Goal: Complete application form: Complete application form

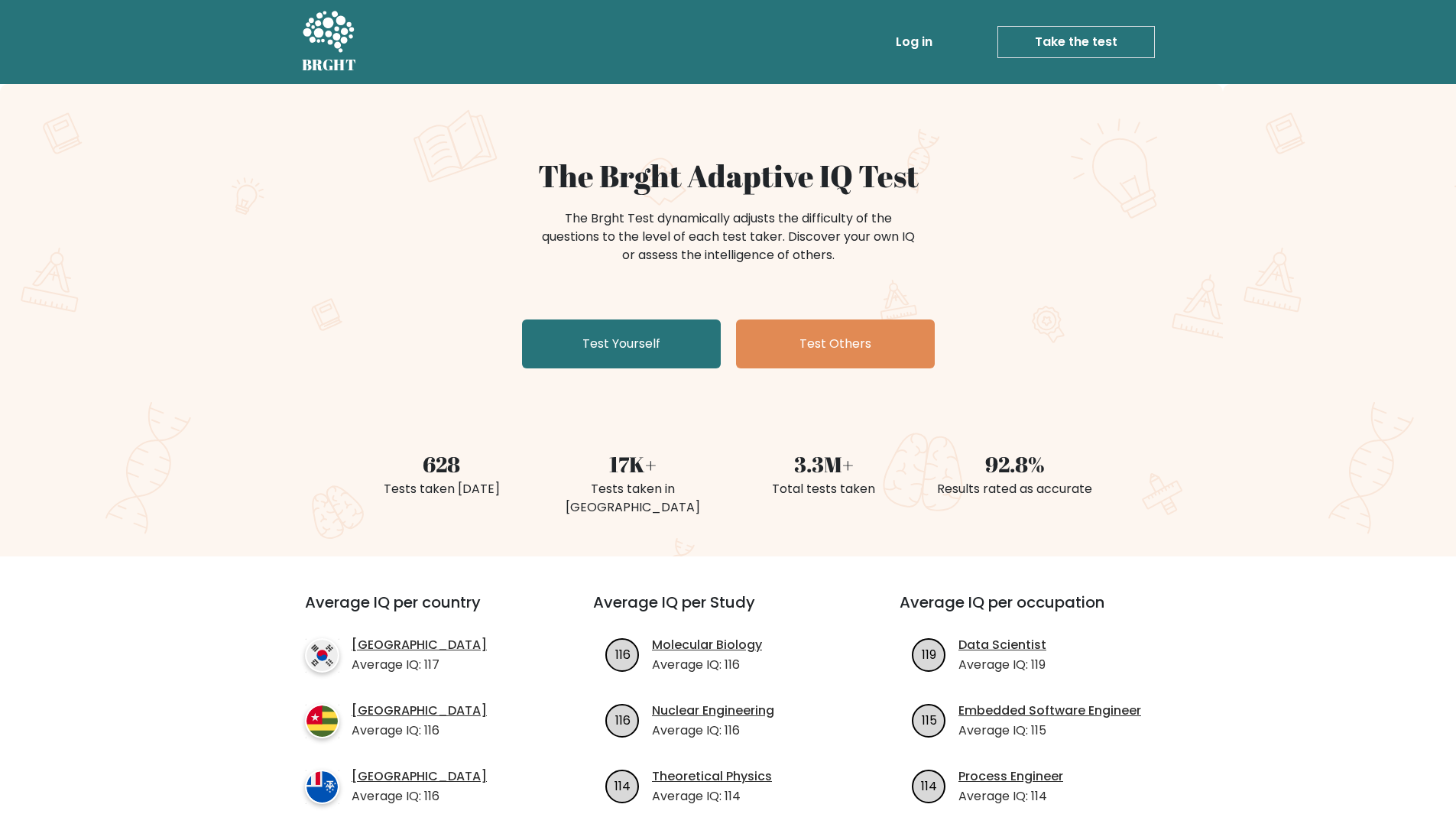
drag, startPoint x: 669, startPoint y: 363, endPoint x: 674, endPoint y: 374, distance: 12.1
click at [669, 363] on link "Test Yourself" at bounding box center [621, 344] width 199 height 49
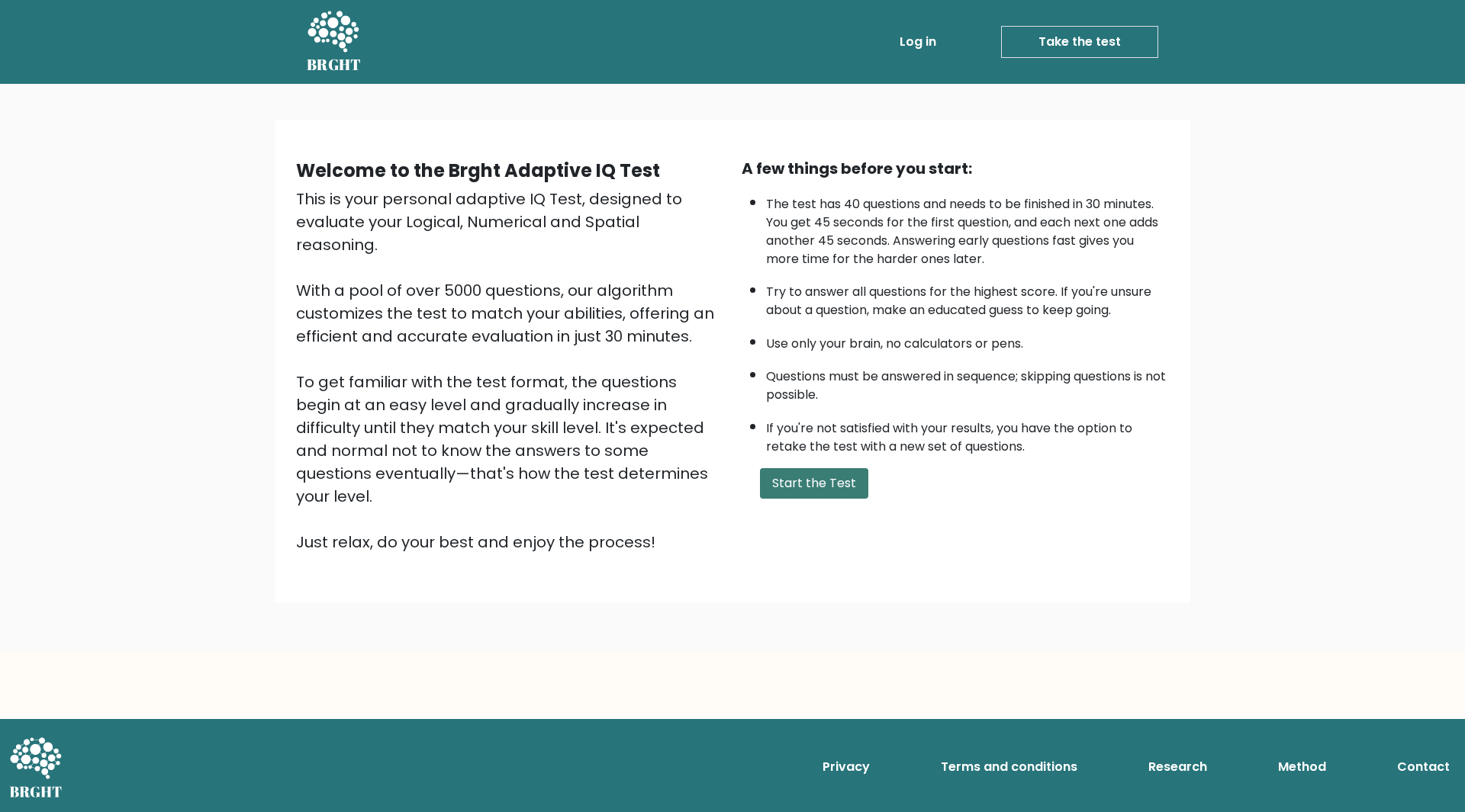
click at [784, 480] on button "Start the Test" at bounding box center [814, 483] width 108 height 30
drag, startPoint x: 845, startPoint y: 231, endPoint x: 1010, endPoint y: 230, distance: 165.0
click at [1010, 230] on li "The test has 40 questions and needs to be finished in 30 minutes. You get 45 se…" at bounding box center [967, 228] width 403 height 81
click at [1004, 298] on li "Try to answer all questions for the highest score. If you're unsure about a que…" at bounding box center [967, 298] width 403 height 44
click at [835, 484] on button "Start the Test" at bounding box center [814, 483] width 108 height 30
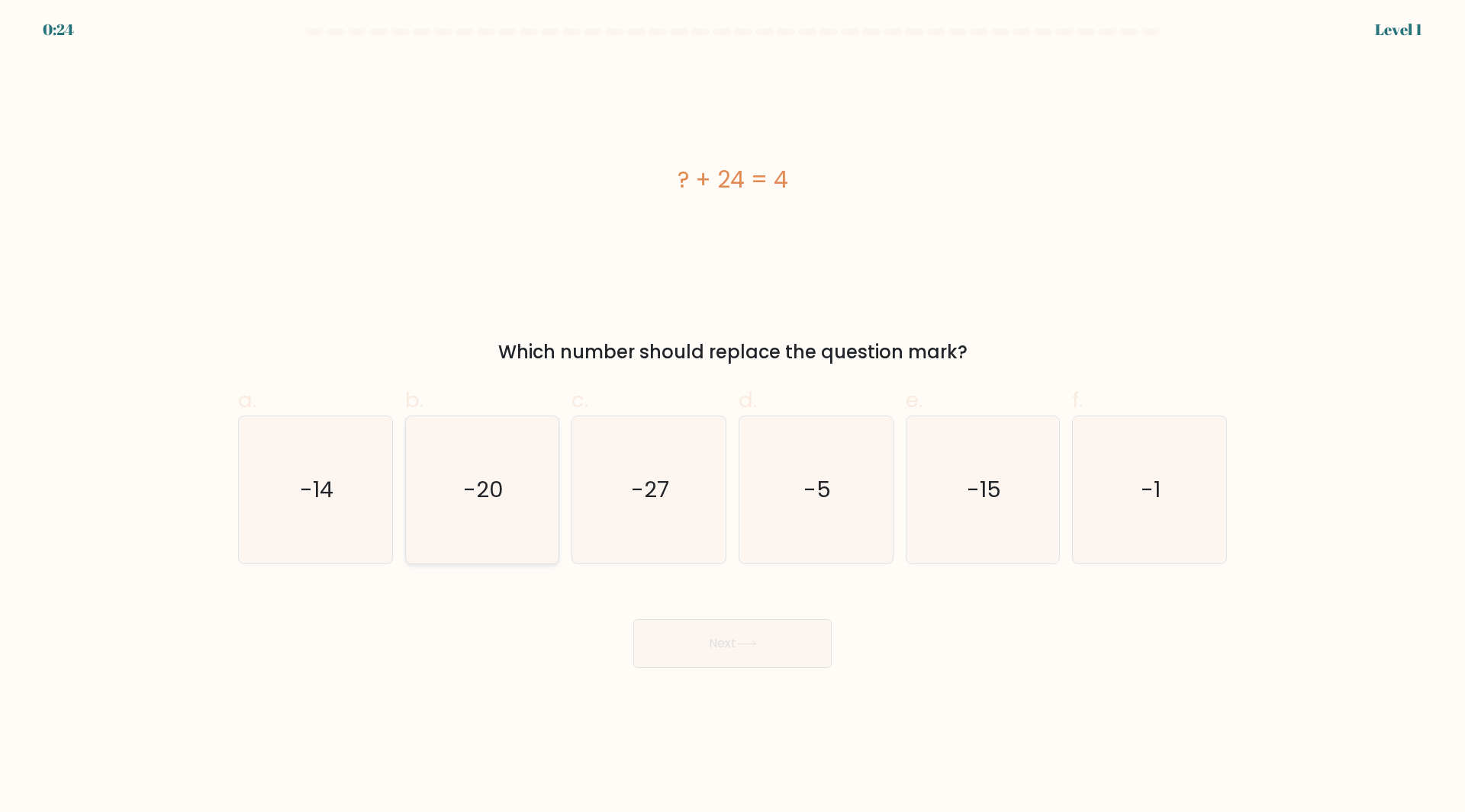
click at [518, 469] on icon "-20" at bounding box center [482, 490] width 147 height 147
click at [732, 416] on input "b. -20" at bounding box center [732, 411] width 1 height 10
radio input "true"
click at [727, 653] on button "Next" at bounding box center [732, 643] width 198 height 49
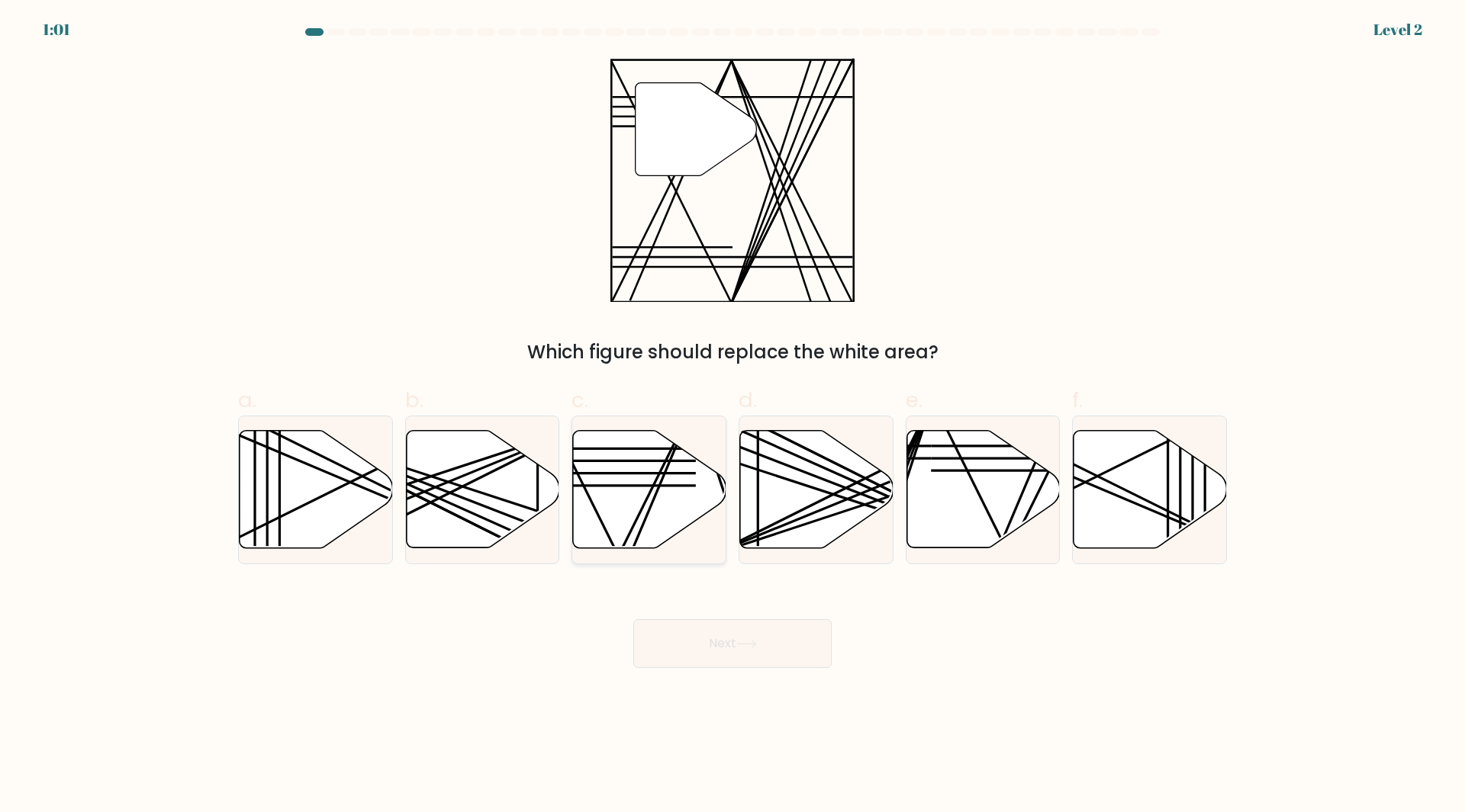
click at [669, 480] on icon at bounding box center [649, 490] width 153 height 118
click at [732, 416] on input "c." at bounding box center [732, 411] width 1 height 10
radio input "true"
click at [748, 631] on button "Next" at bounding box center [732, 643] width 198 height 49
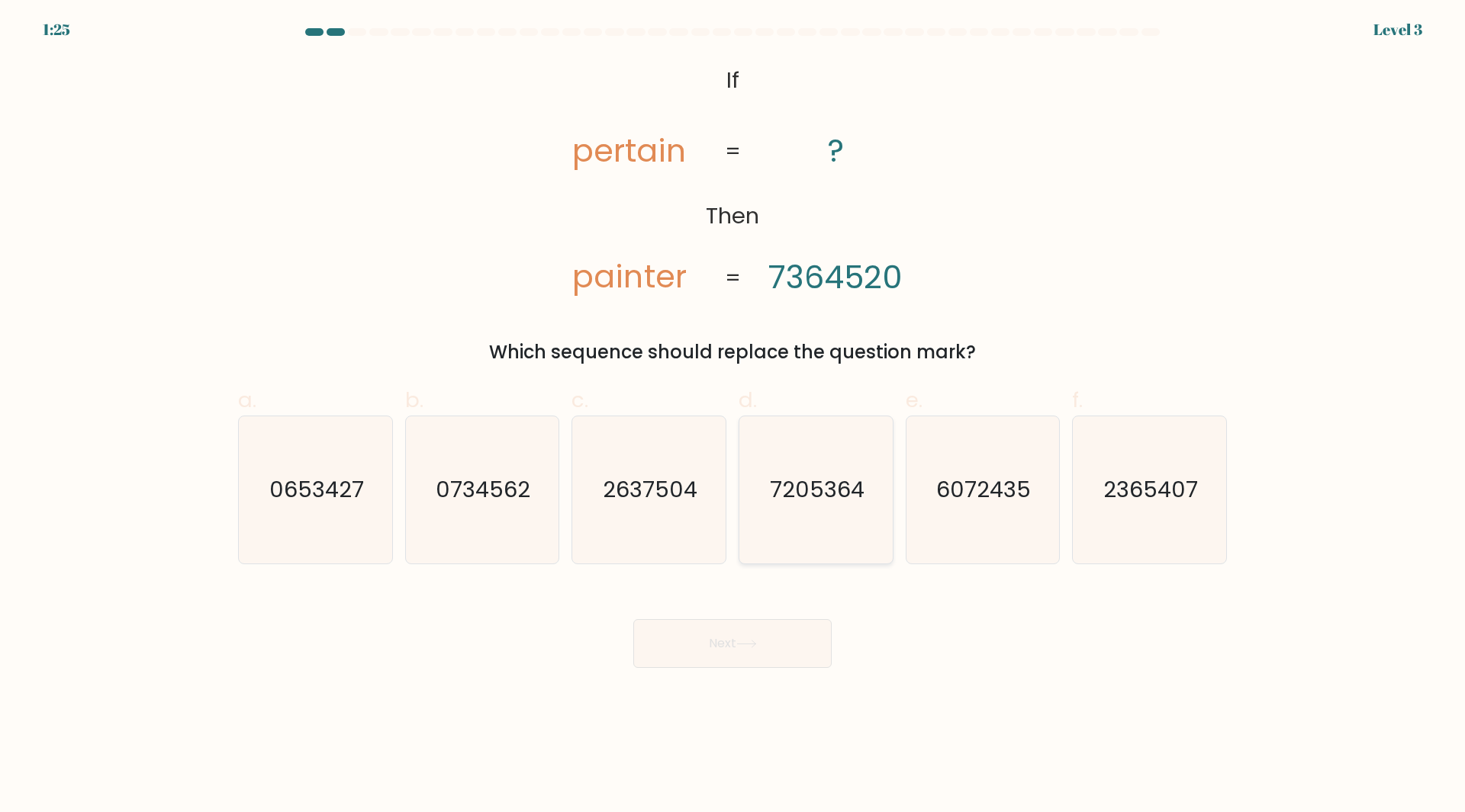
click at [792, 473] on icon "7205364" at bounding box center [816, 490] width 147 height 147
click at [733, 416] on input "d. 7205364" at bounding box center [732, 411] width 1 height 10
radio input "true"
click at [733, 643] on button "Next" at bounding box center [732, 643] width 198 height 49
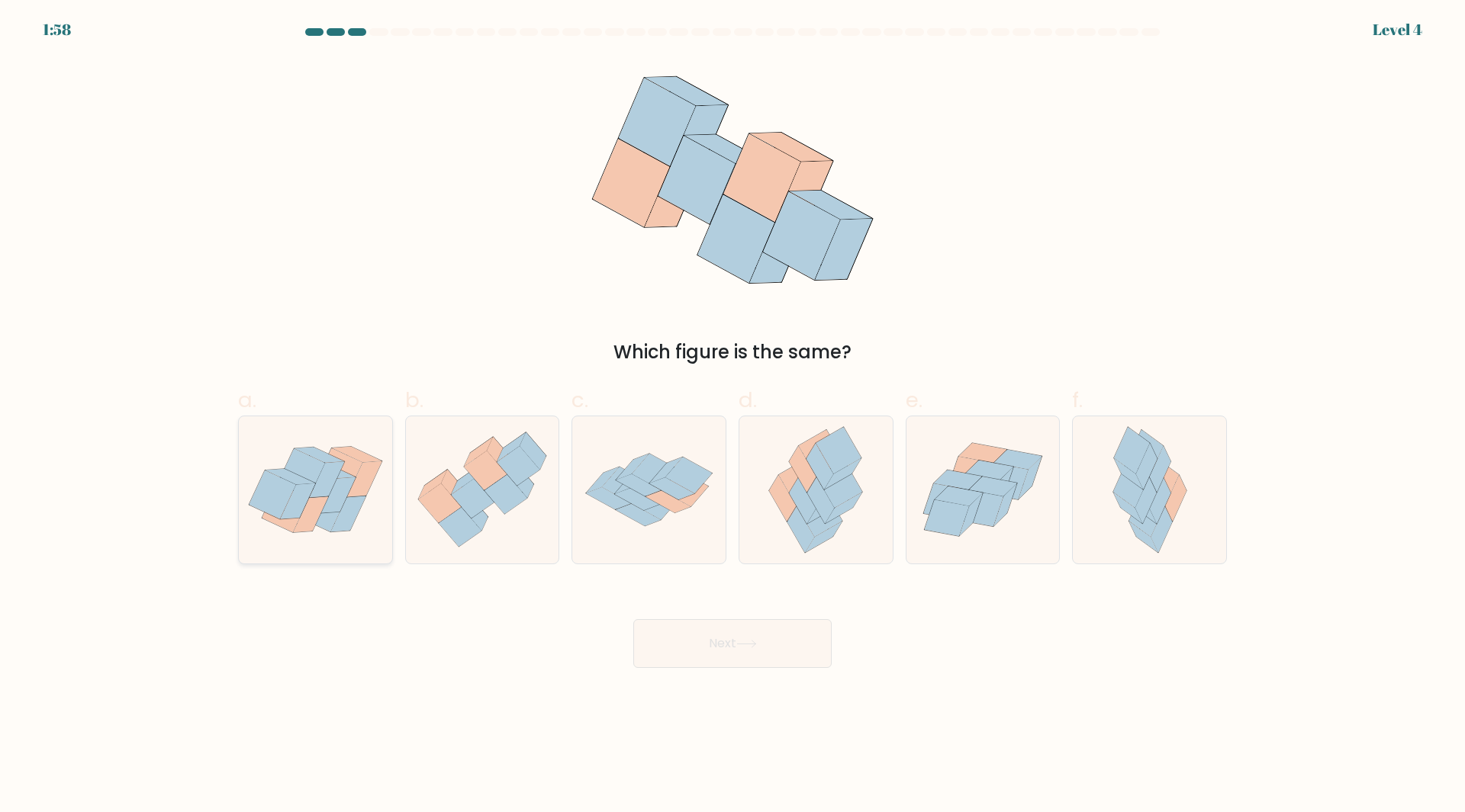
click at [339, 460] on icon at bounding box center [319, 455] width 50 height 15
click at [732, 416] on input "a." at bounding box center [732, 411] width 1 height 10
radio input "true"
click at [687, 663] on button "Next" at bounding box center [732, 643] width 198 height 49
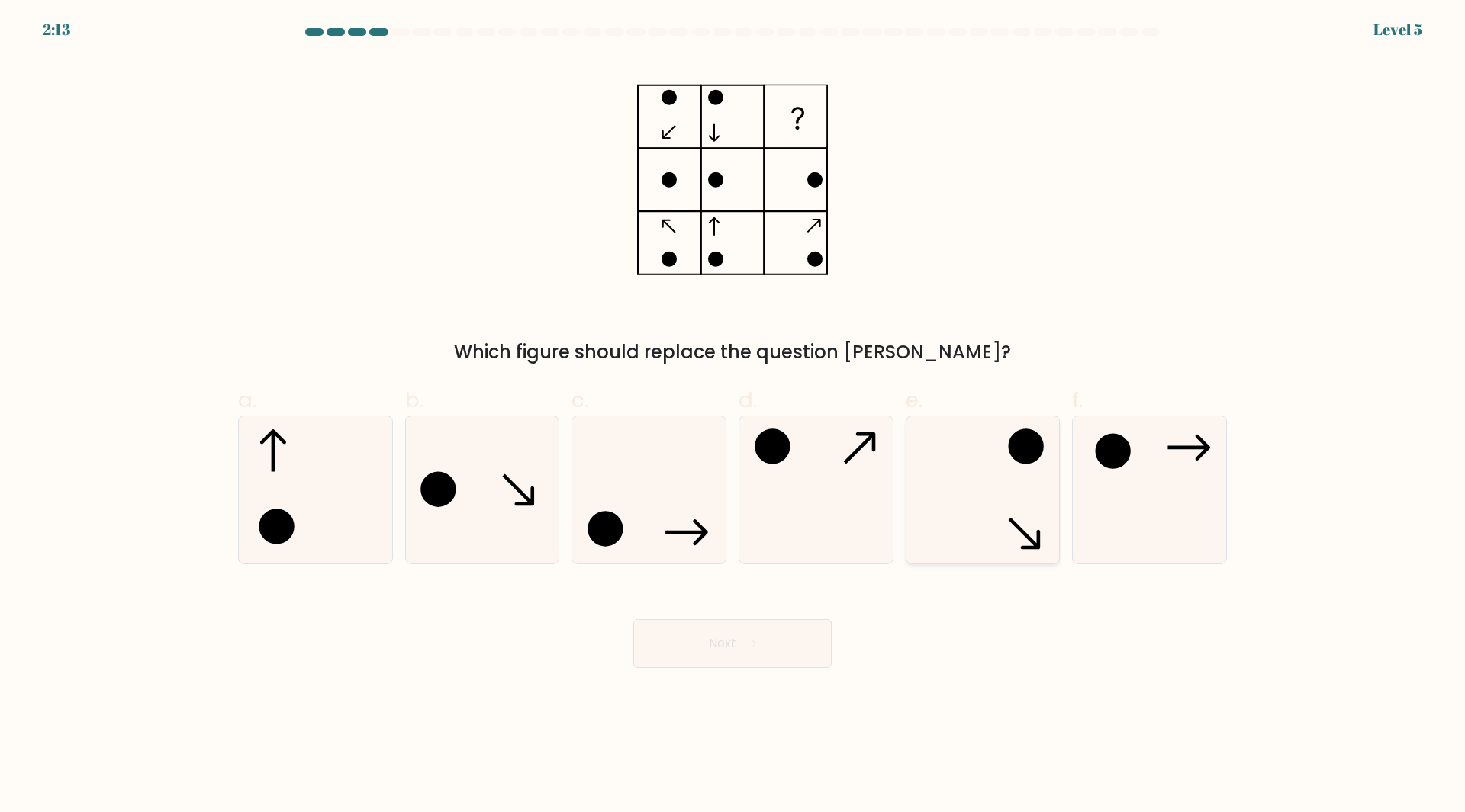
click at [981, 520] on icon at bounding box center [982, 490] width 147 height 147
click at [733, 416] on input "e." at bounding box center [732, 411] width 1 height 10
radio input "true"
click at [756, 648] on button "Next" at bounding box center [732, 643] width 198 height 49
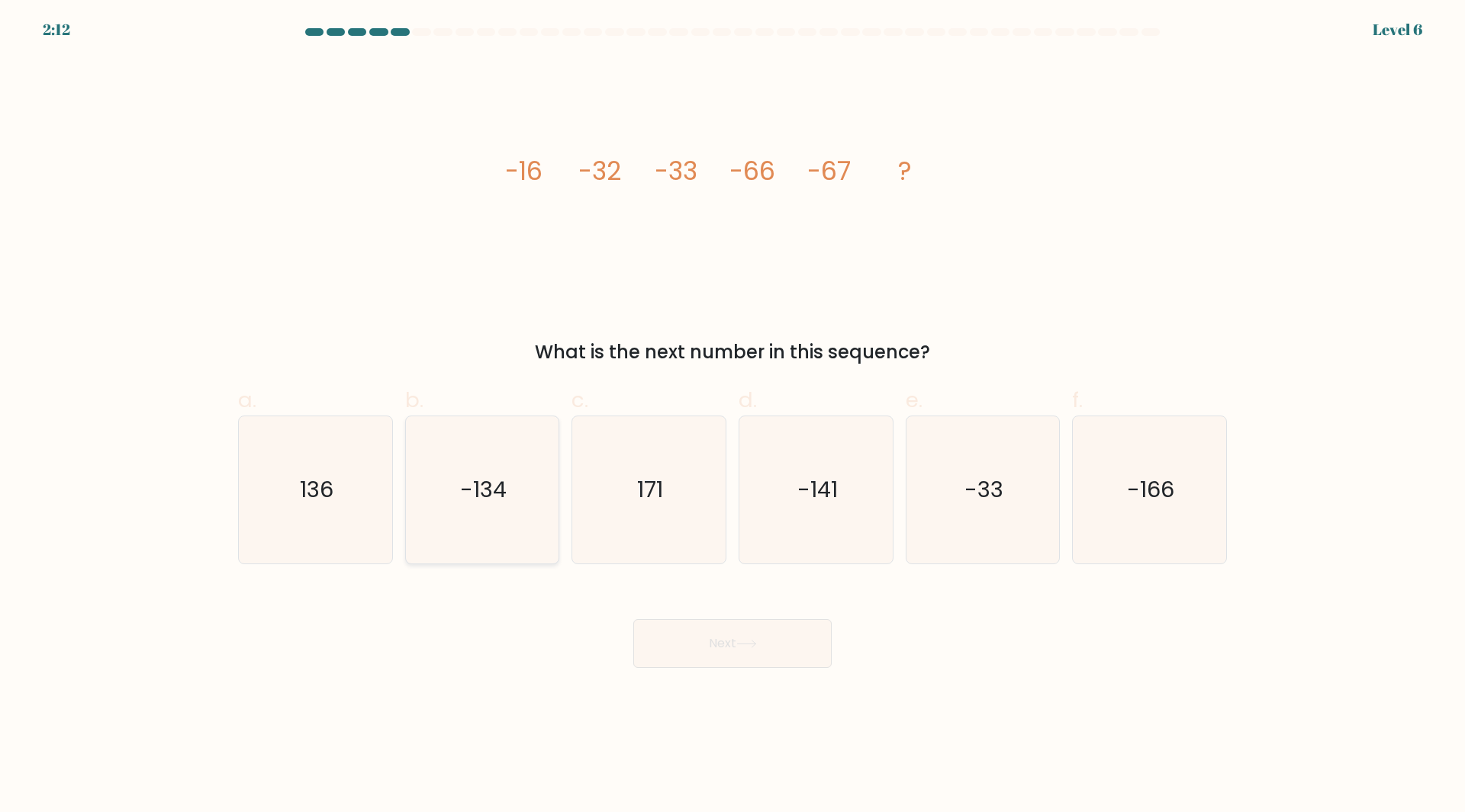
click at [541, 519] on icon "-134" at bounding box center [482, 490] width 147 height 147
click at [732, 416] on input "b. -134" at bounding box center [732, 411] width 1 height 10
radio input "true"
click at [743, 652] on button "Next" at bounding box center [732, 643] width 198 height 49
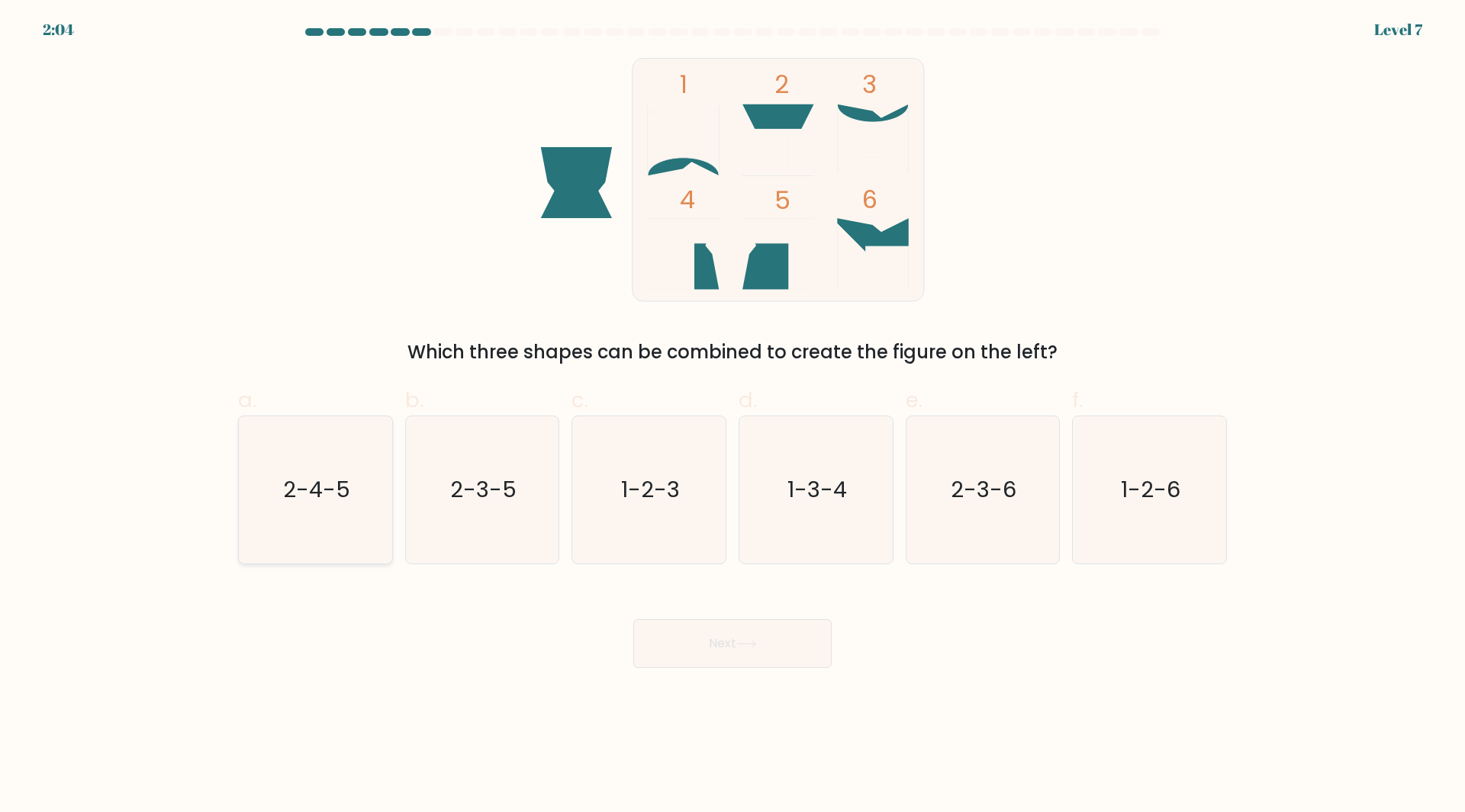
click at [251, 474] on icon "2-4-5" at bounding box center [315, 490] width 147 height 147
click at [732, 416] on input "a. 2-4-5" at bounding box center [732, 411] width 1 height 10
radio input "true"
click at [756, 652] on button "Next" at bounding box center [732, 643] width 198 height 49
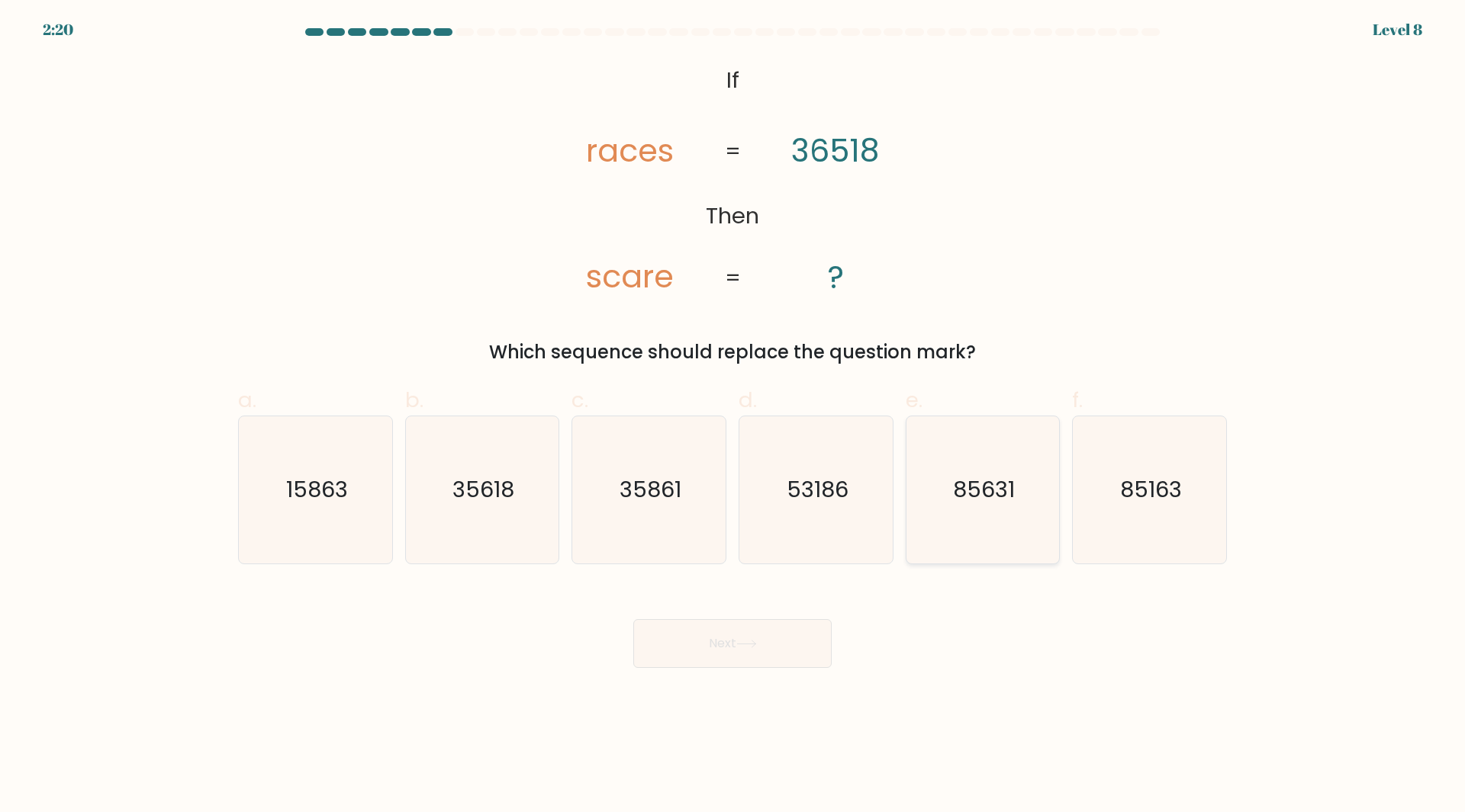
click at [974, 503] on text "85631" at bounding box center [984, 490] width 62 height 30
click at [733, 416] on input "e. 85631" at bounding box center [732, 411] width 1 height 10
radio input "true"
click at [756, 652] on button "Next" at bounding box center [732, 643] width 198 height 49
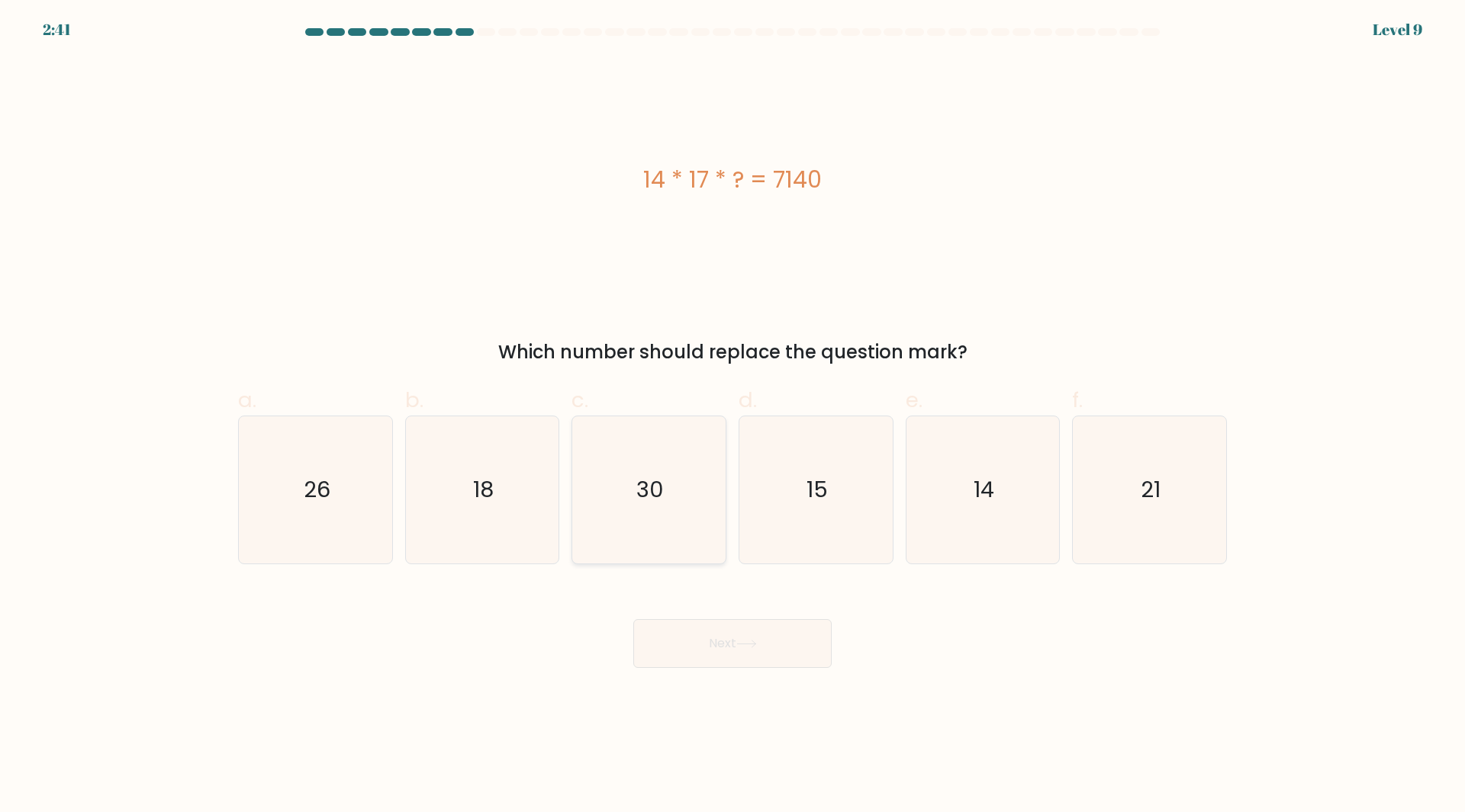
click at [699, 493] on icon "30" at bounding box center [648, 490] width 147 height 147
click at [732, 416] on input "c. 30" at bounding box center [732, 411] width 1 height 10
radio input "true"
click at [771, 653] on button "Next" at bounding box center [732, 643] width 198 height 49
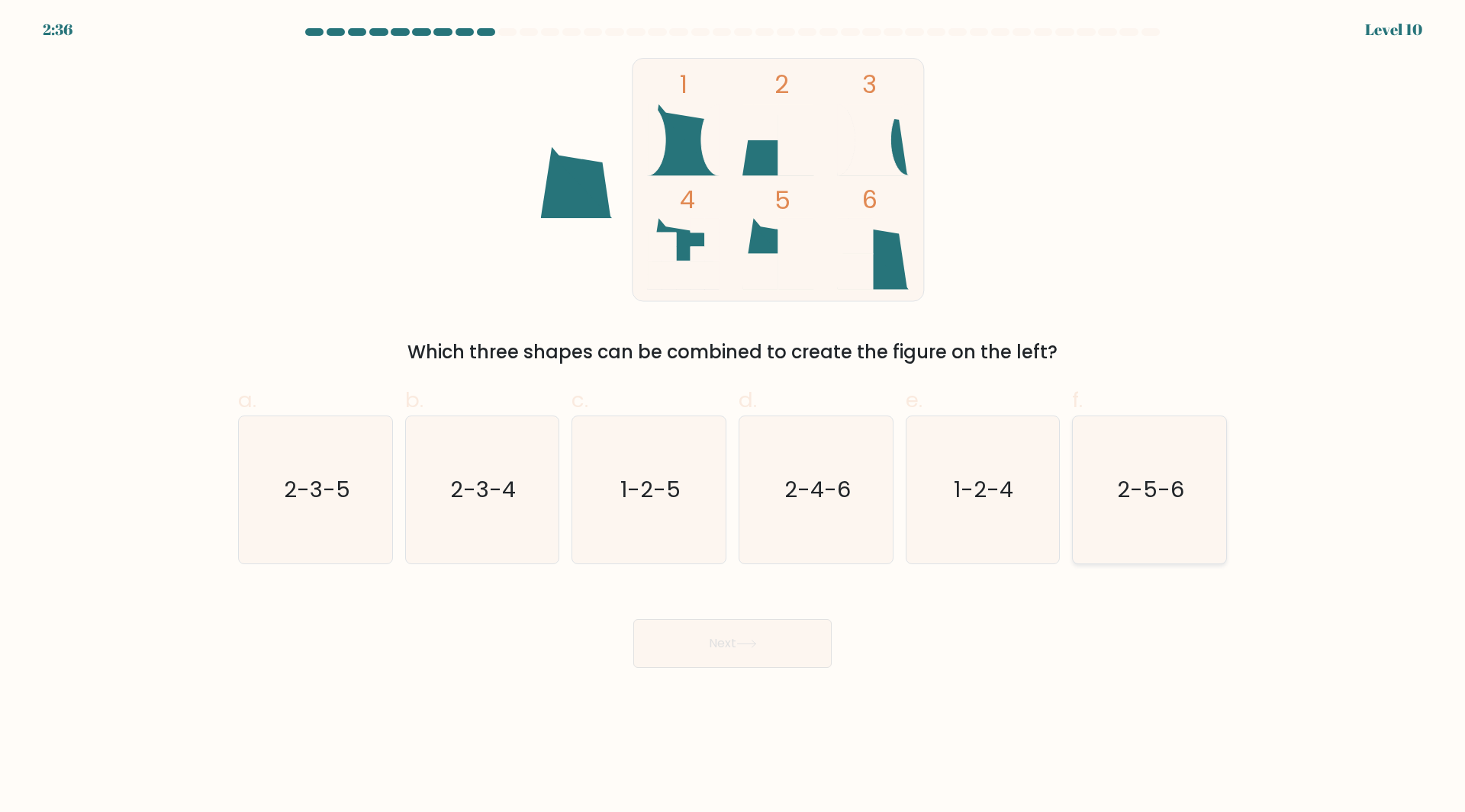
click at [1098, 487] on icon "2-5-6" at bounding box center [1150, 490] width 147 height 147
click at [733, 416] on input "f. 2-5-6" at bounding box center [732, 411] width 1 height 10
radio input "true"
click at [827, 640] on button "Next" at bounding box center [732, 643] width 198 height 49
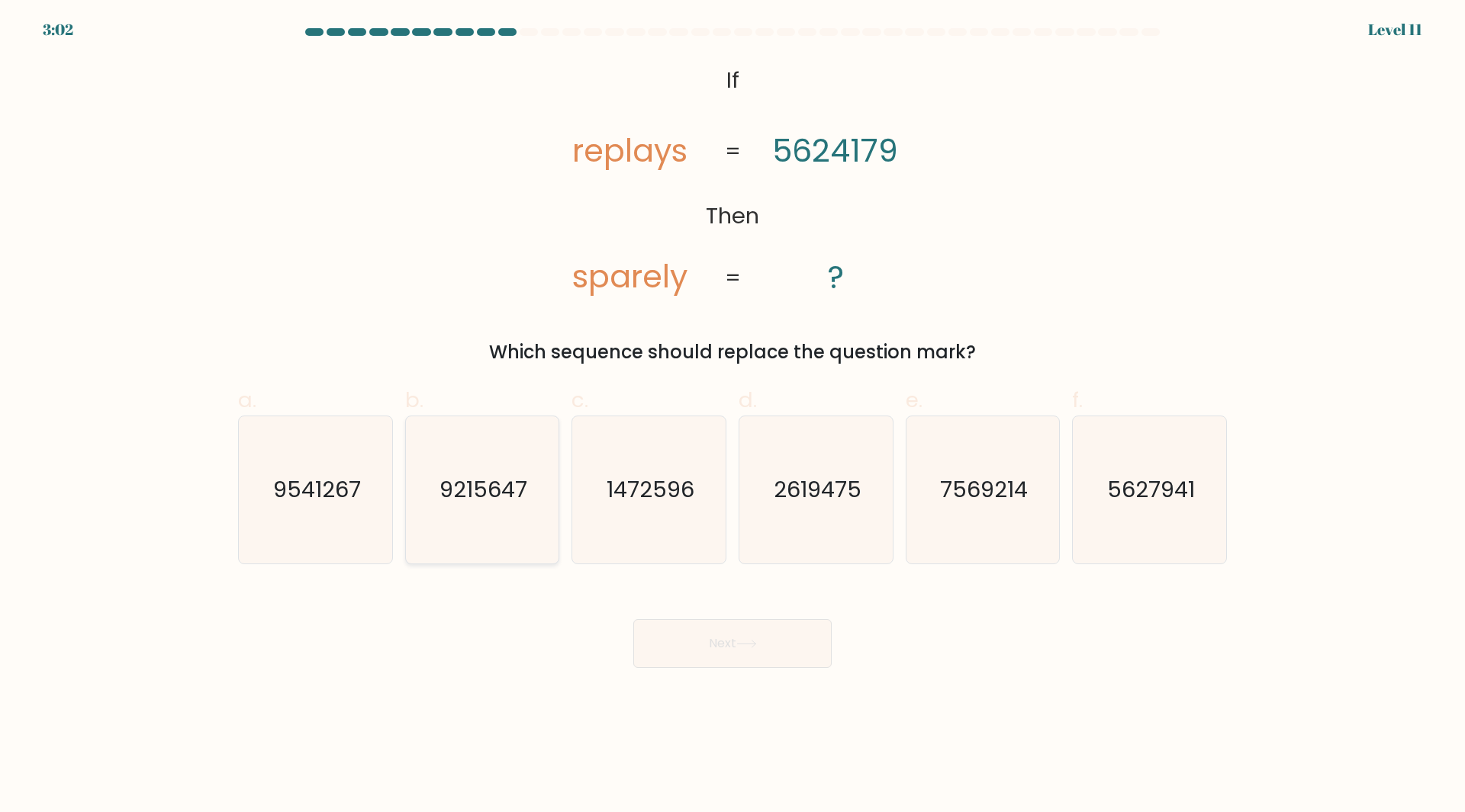
click at [504, 535] on icon "9215647" at bounding box center [482, 490] width 147 height 147
click at [732, 416] on input "b. 9215647" at bounding box center [732, 411] width 1 height 10
radio input "true"
click at [783, 683] on body "3:01 Level 11 ?" at bounding box center [732, 406] width 1465 height 812
click at [778, 668] on button "Next" at bounding box center [732, 643] width 198 height 49
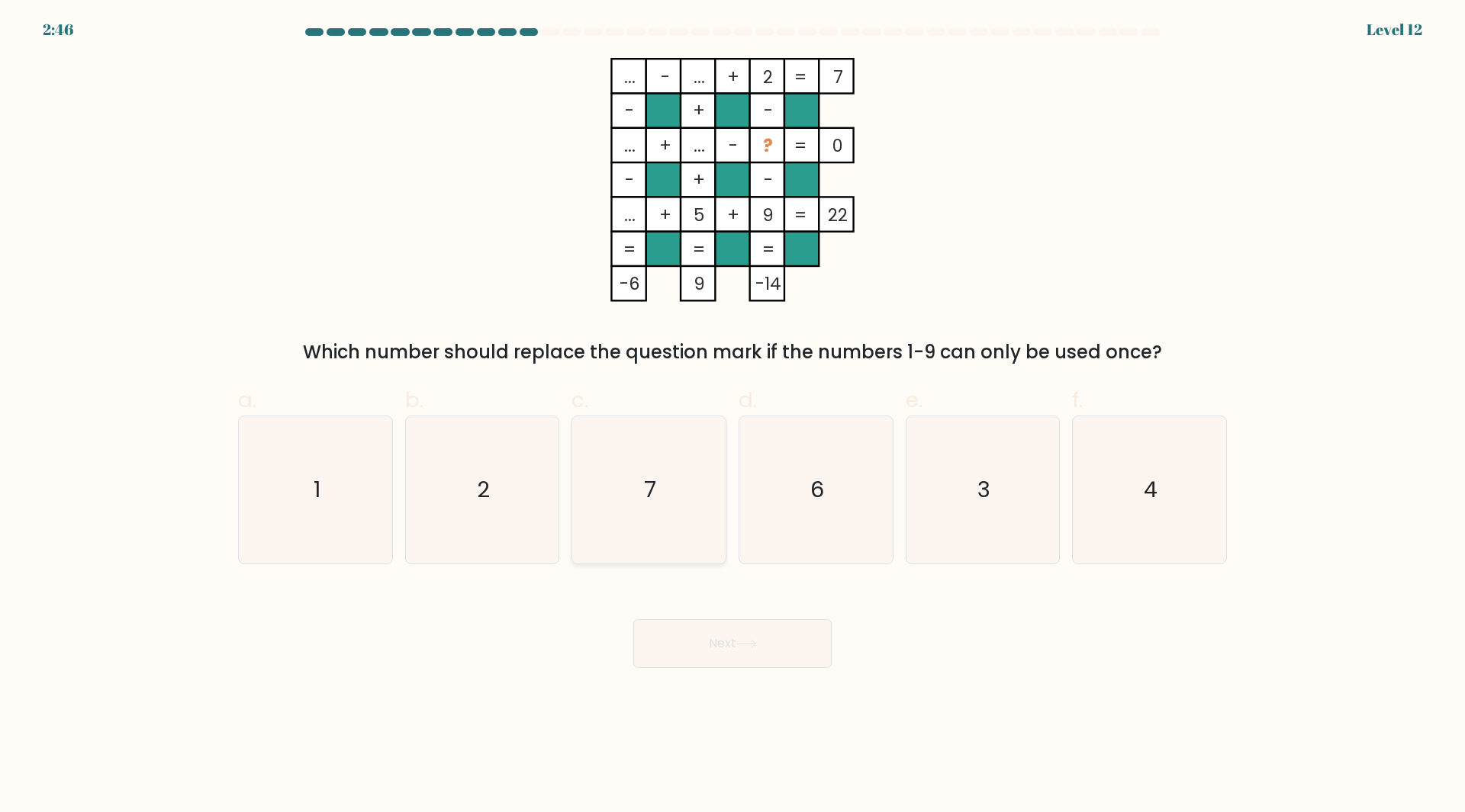
click at [662, 498] on icon "7" at bounding box center [648, 490] width 147 height 147
click at [732, 416] on input "c. 7" at bounding box center [732, 411] width 1 height 10
radio input "true"
click at [769, 663] on button "Next" at bounding box center [732, 643] width 198 height 49
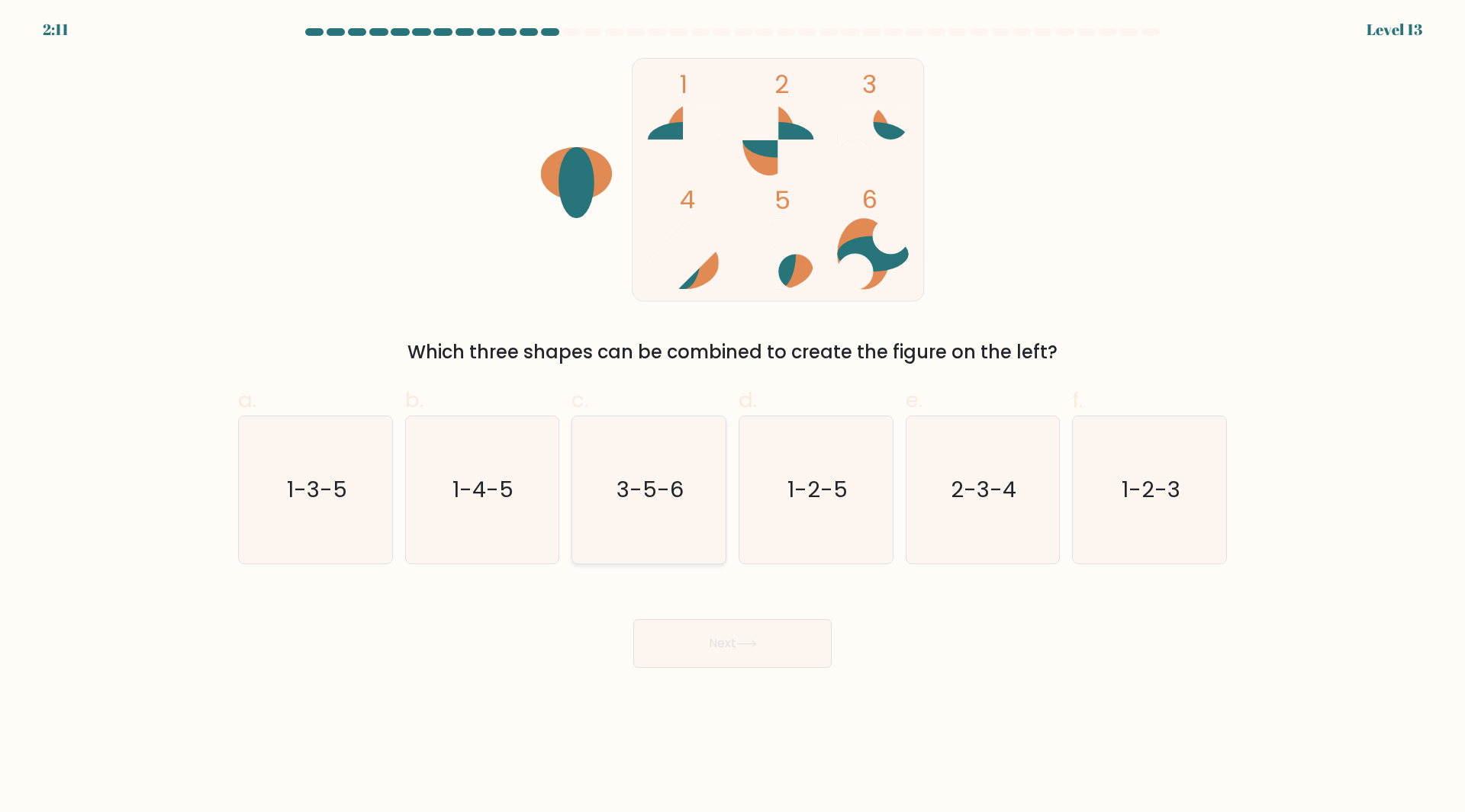
drag, startPoint x: 630, startPoint y: 445, endPoint x: 654, endPoint y: 599, distance: 155.9
click at [630, 445] on icon "3-5-6" at bounding box center [648, 490] width 147 height 147
click at [732, 416] on input "c. 3-5-6" at bounding box center [732, 411] width 1 height 10
radio input "true"
drag, startPoint x: 760, startPoint y: 665, endPoint x: 763, endPoint y: 657, distance: 8.5
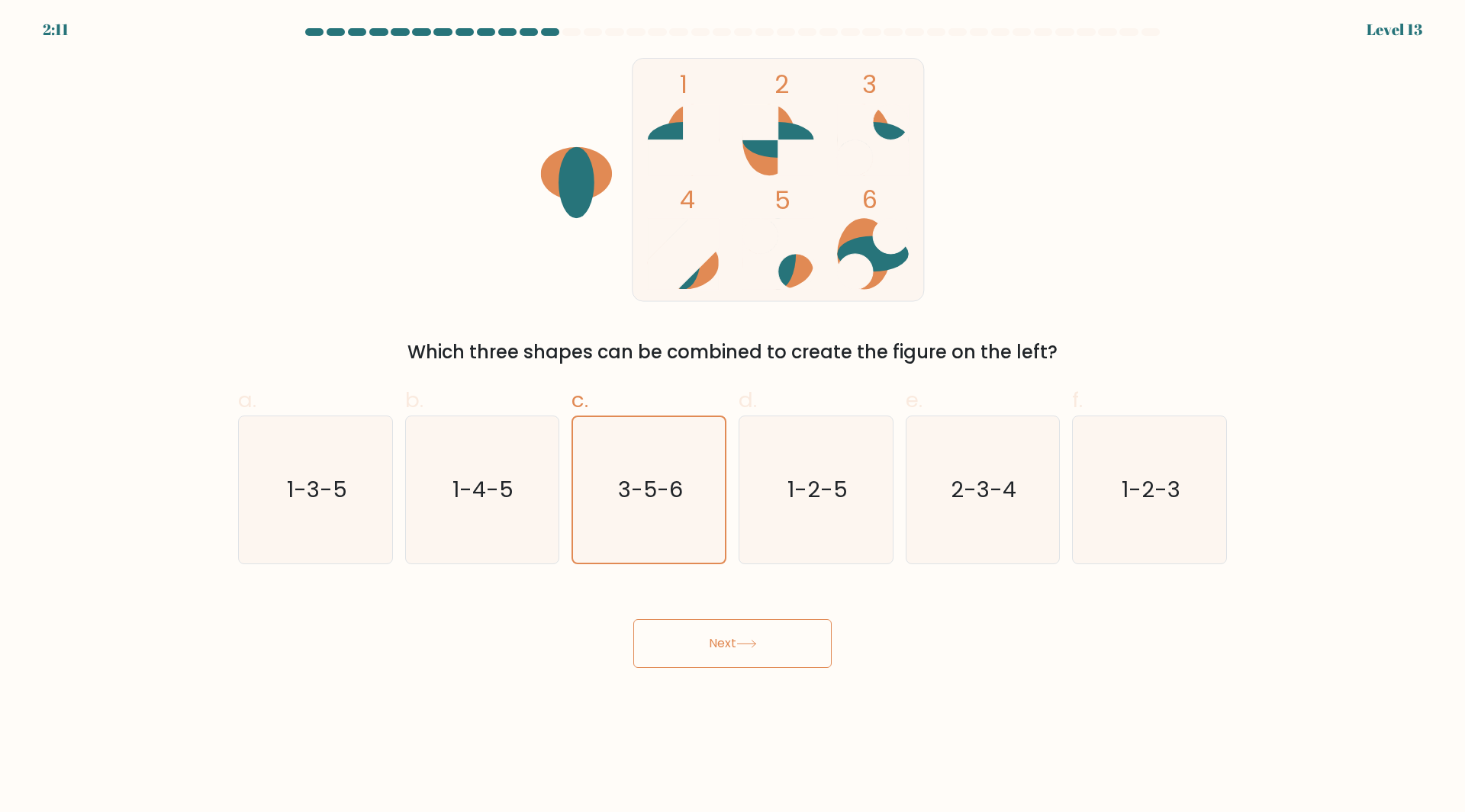
click at [763, 657] on button "Next" at bounding box center [732, 643] width 198 height 49
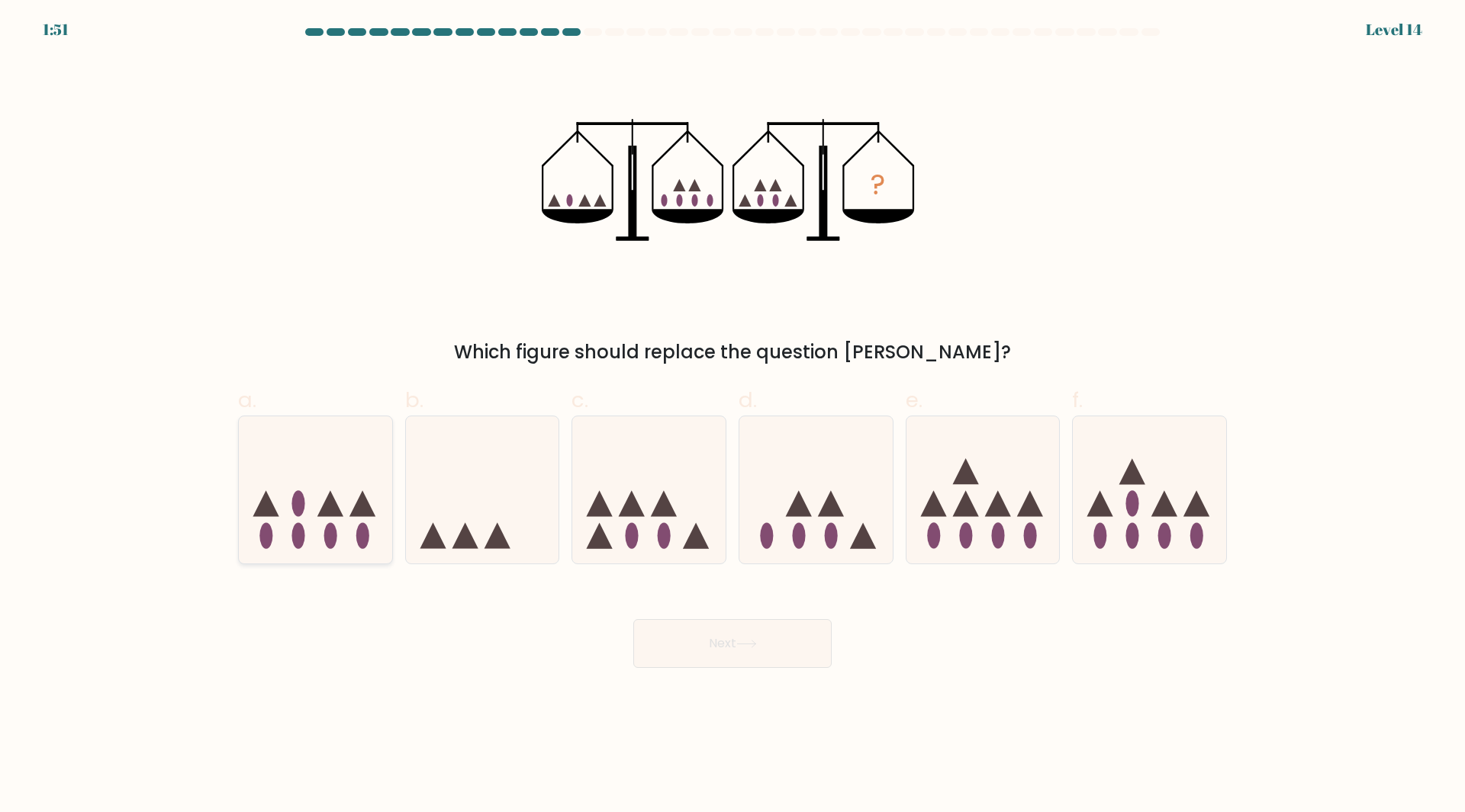
click at [331, 537] on ellipse at bounding box center [330, 536] width 13 height 26
click at [732, 416] on input "a." at bounding box center [732, 411] width 1 height 10
radio input "true"
click at [765, 665] on button "Next" at bounding box center [732, 643] width 198 height 49
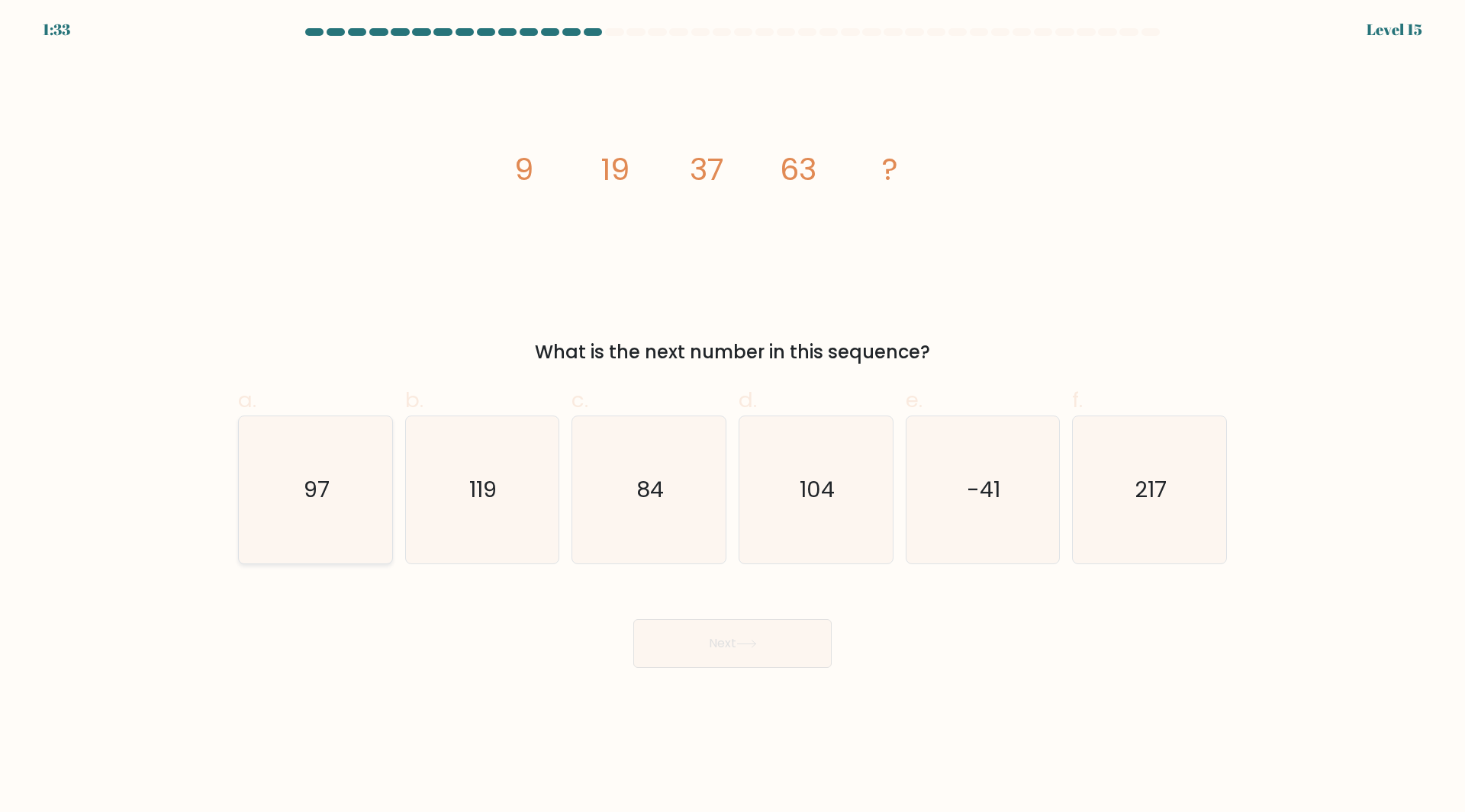
click at [329, 521] on icon "97" at bounding box center [315, 490] width 147 height 147
click at [732, 416] on input "a. 97" at bounding box center [732, 411] width 1 height 10
radio input "true"
click at [771, 647] on button "Next" at bounding box center [732, 643] width 198 height 49
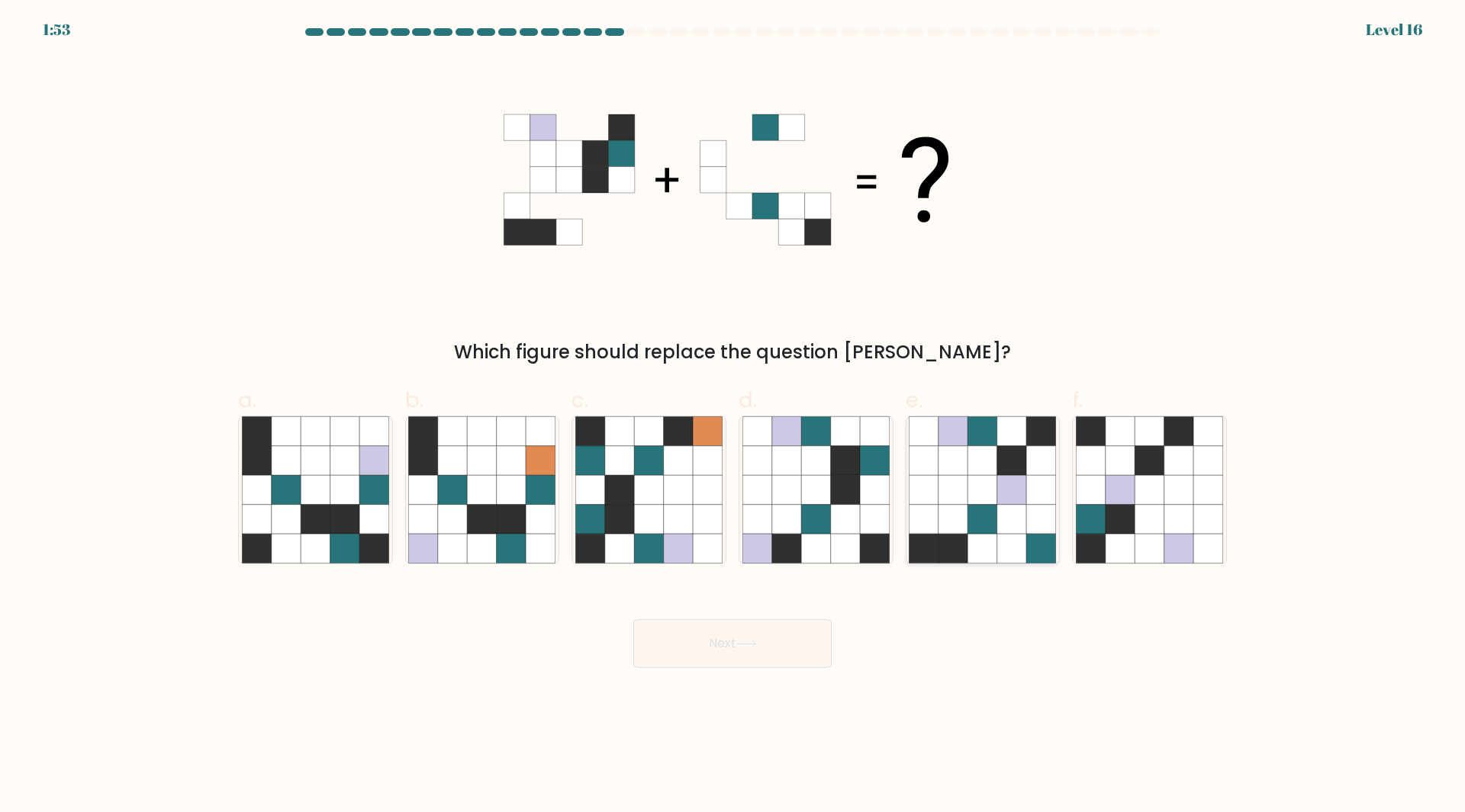
click at [960, 470] on icon at bounding box center [952, 460] width 29 height 29
click at [733, 416] on input "e." at bounding box center [732, 411] width 1 height 10
radio input "true"
click at [759, 649] on button "Next" at bounding box center [732, 643] width 198 height 49
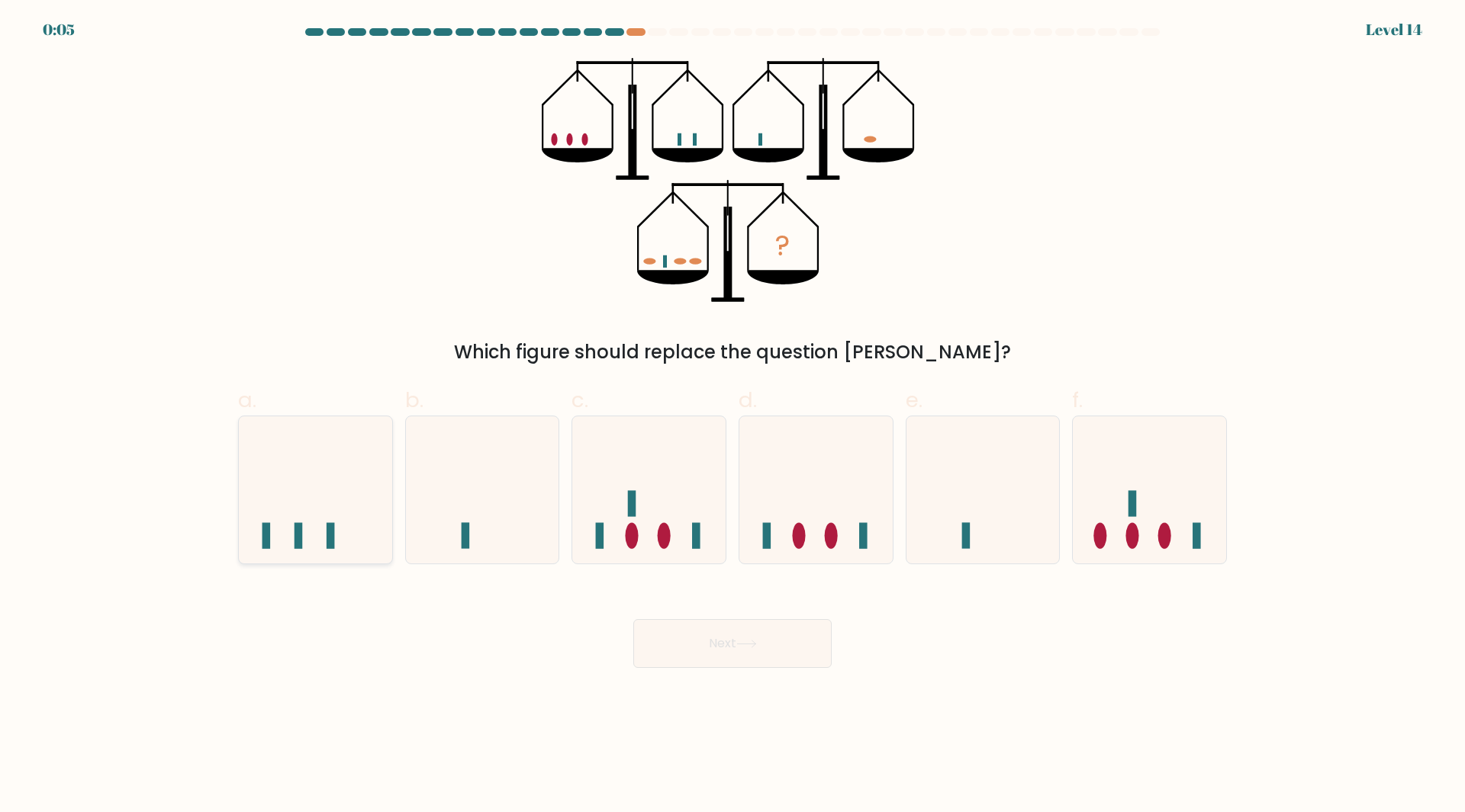
drag, startPoint x: 333, startPoint y: 491, endPoint x: 311, endPoint y: 491, distance: 22.0
click at [333, 491] on icon at bounding box center [315, 490] width 153 height 127
click at [732, 416] on input "a." at bounding box center [732, 411] width 1 height 10
radio input "true"
click at [650, 509] on icon at bounding box center [648, 490] width 153 height 127
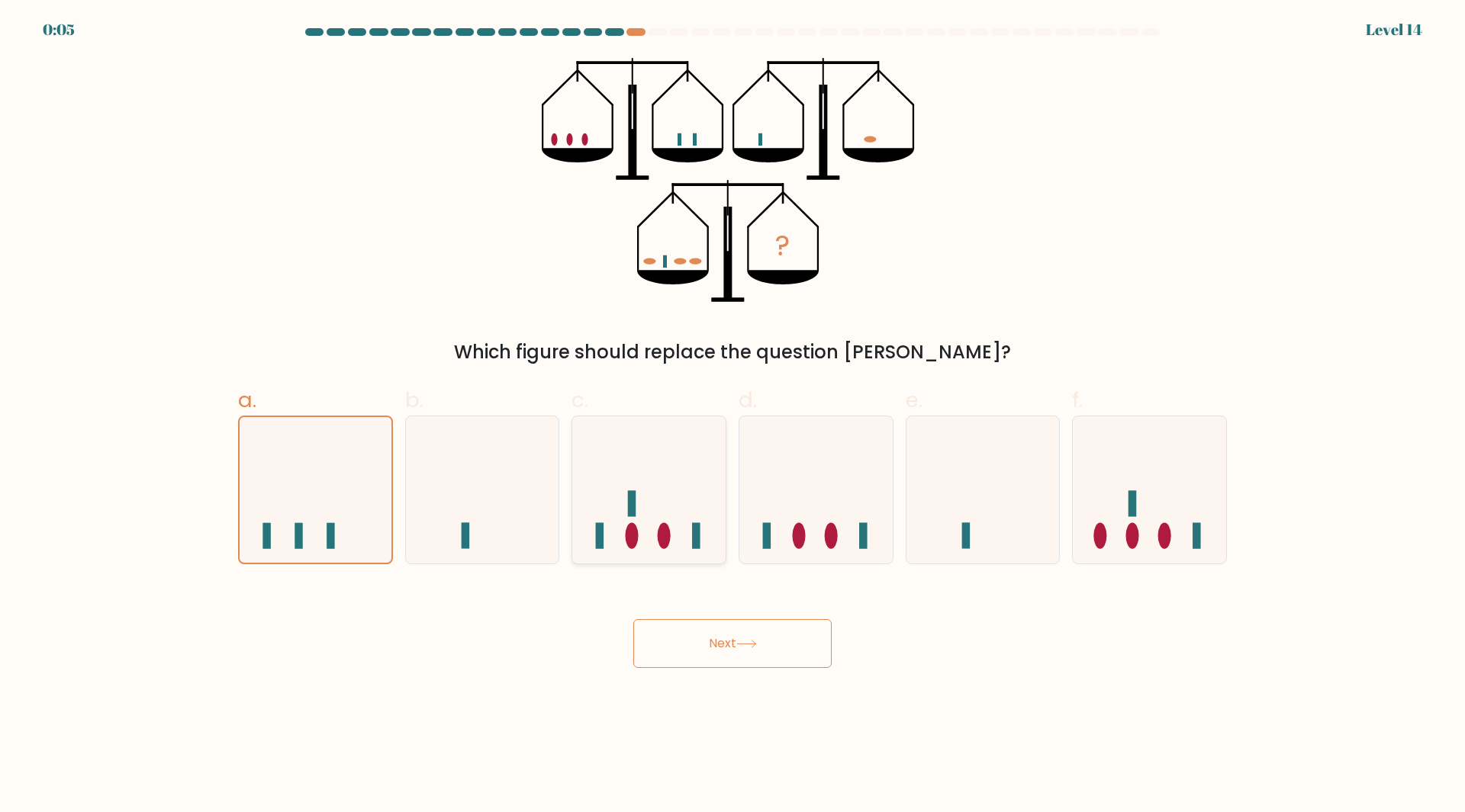
click at [732, 416] on input "c." at bounding box center [732, 411] width 1 height 10
radio input "true"
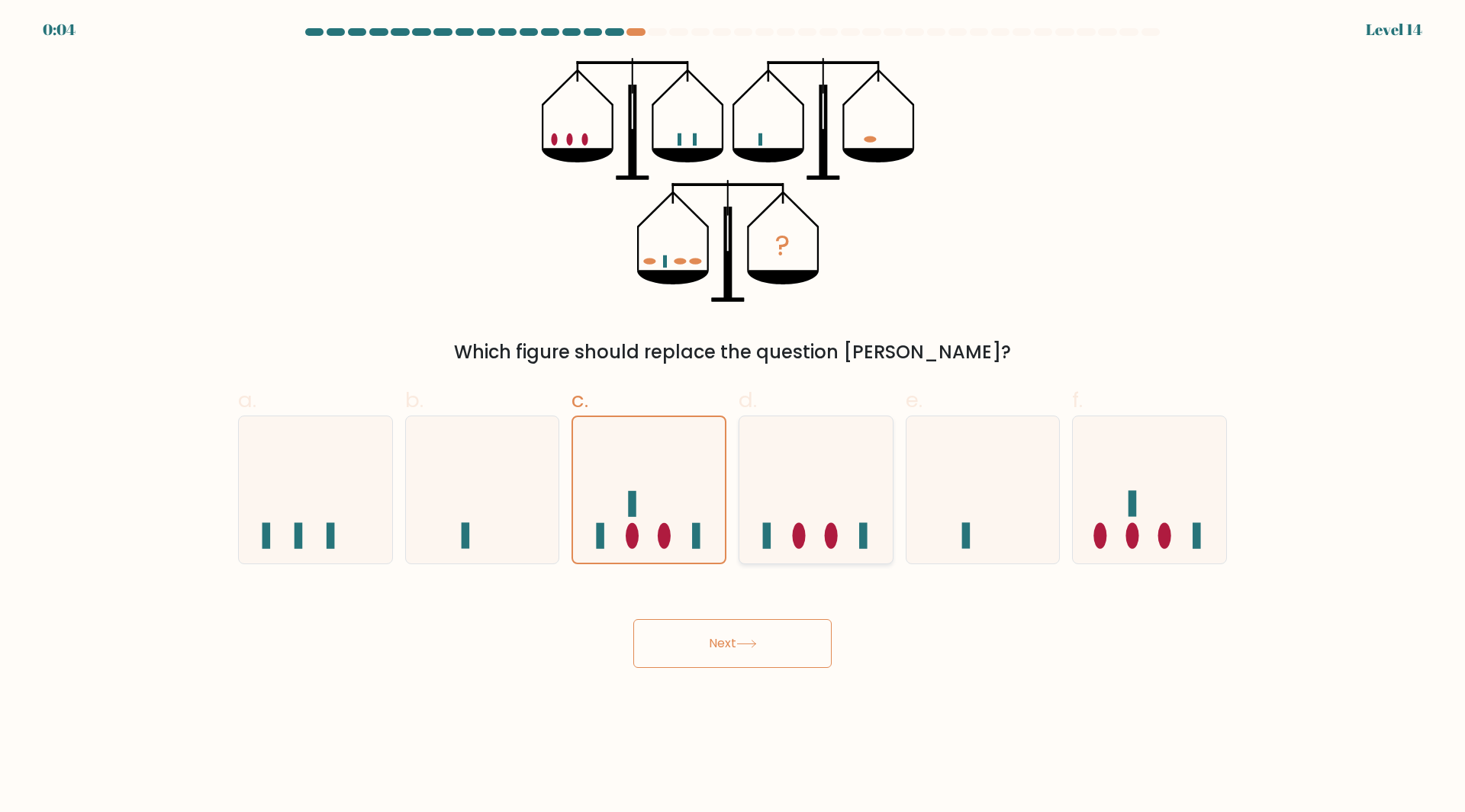
click at [810, 468] on icon at bounding box center [816, 490] width 153 height 127
click at [733, 416] on input "d." at bounding box center [732, 411] width 1 height 10
radio input "true"
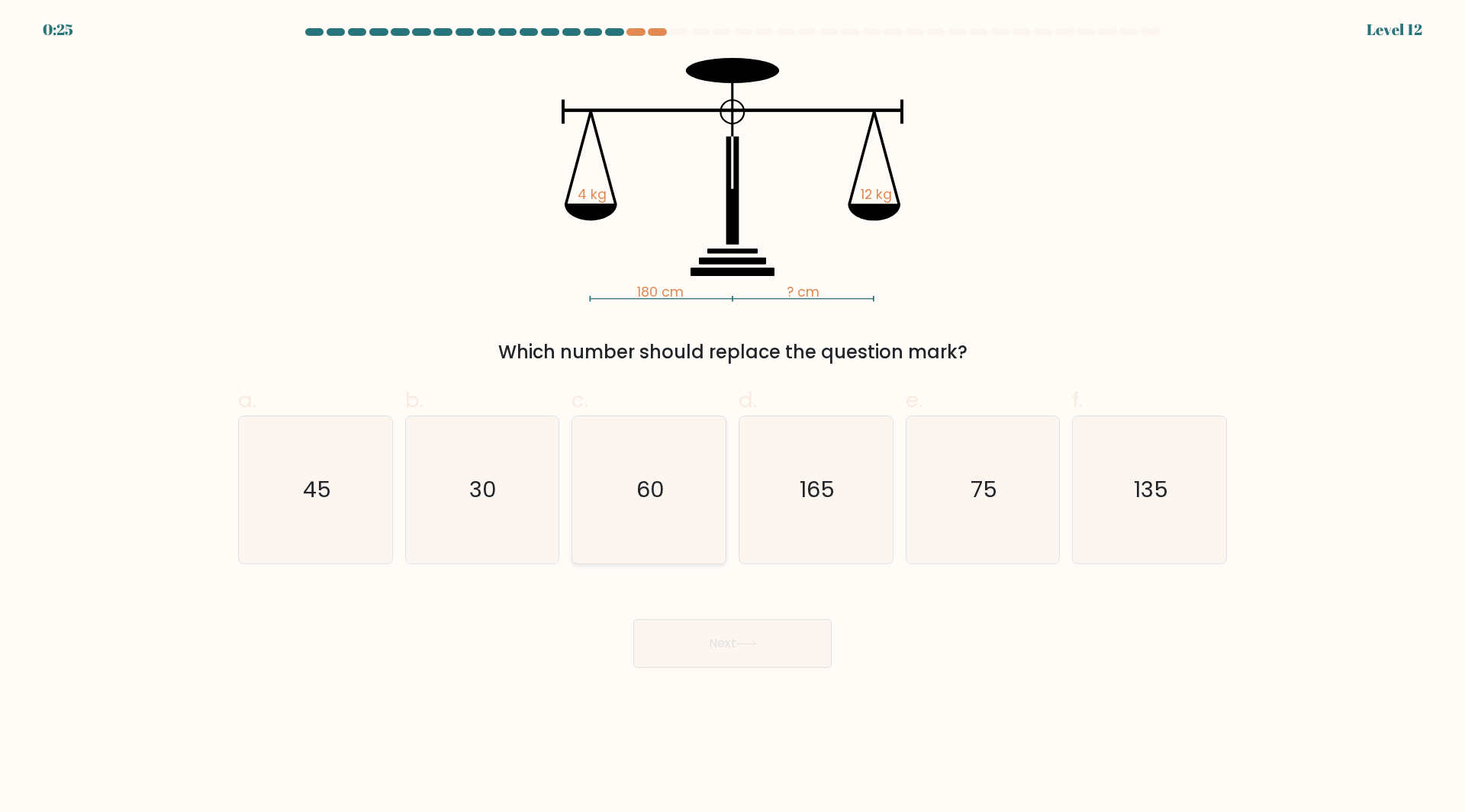
click at [691, 502] on icon "60" at bounding box center [648, 490] width 147 height 147
click at [732, 416] on input "c. 60" at bounding box center [732, 411] width 1 height 10
radio input "true"
click at [702, 640] on button "Next" at bounding box center [732, 643] width 198 height 49
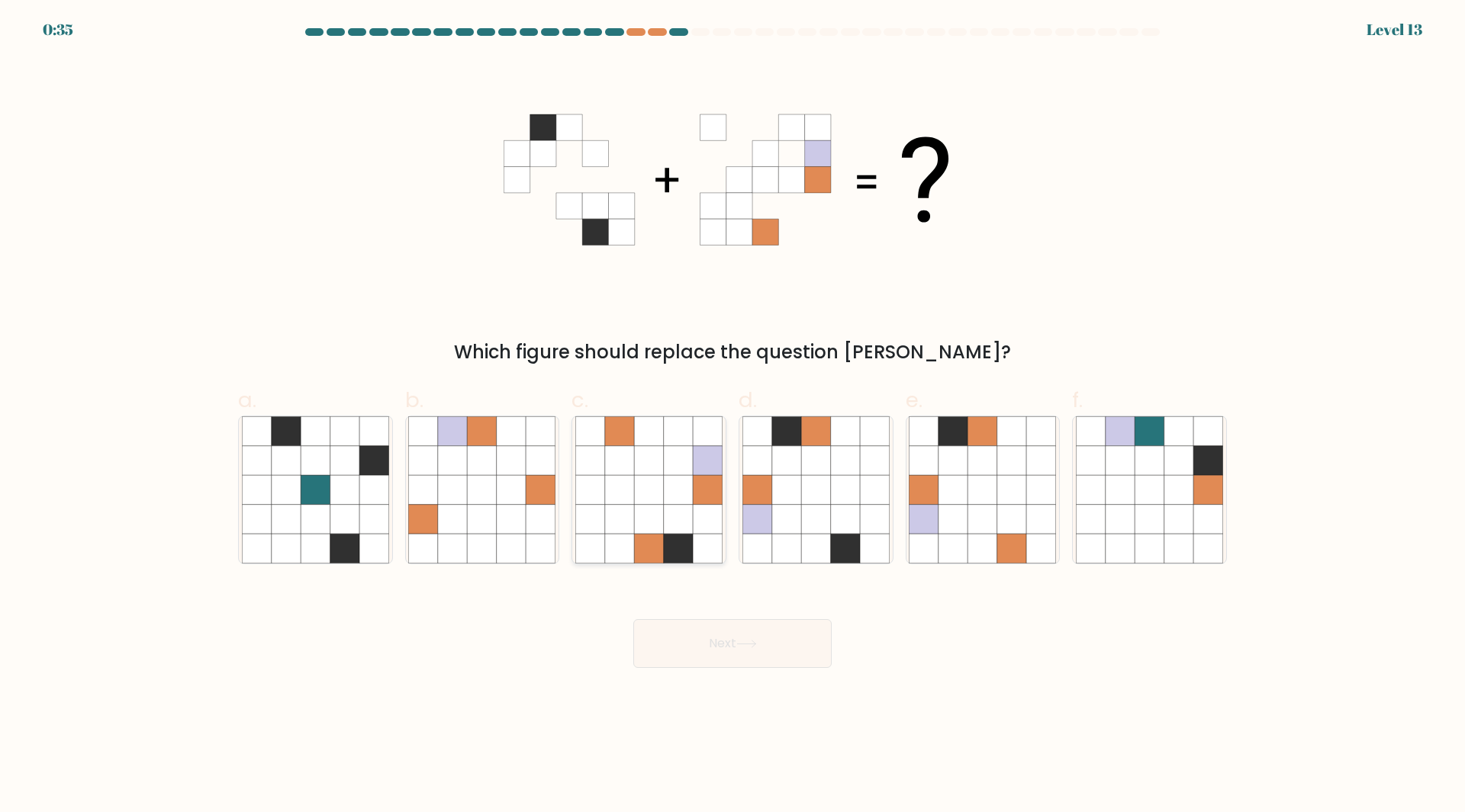
click at [684, 488] on icon at bounding box center [678, 490] width 29 height 29
click at [732, 416] on input "c." at bounding box center [732, 411] width 1 height 10
radio input "true"
click at [709, 652] on button "Next" at bounding box center [732, 643] width 198 height 49
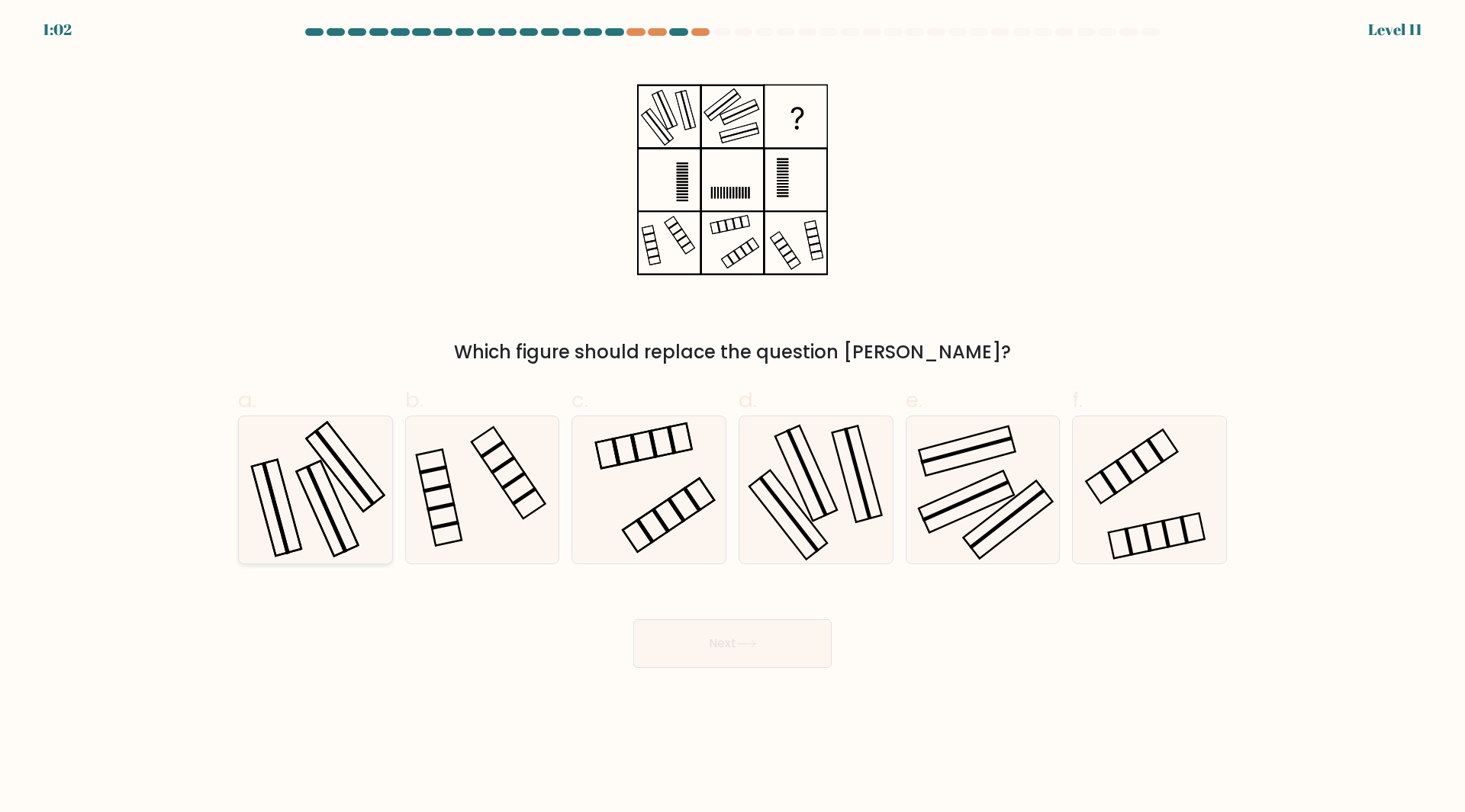
click at [346, 525] on icon at bounding box center [315, 490] width 147 height 147
click at [732, 416] on input "a." at bounding box center [732, 411] width 1 height 10
radio input "true"
click at [679, 636] on button "Next" at bounding box center [732, 643] width 198 height 49
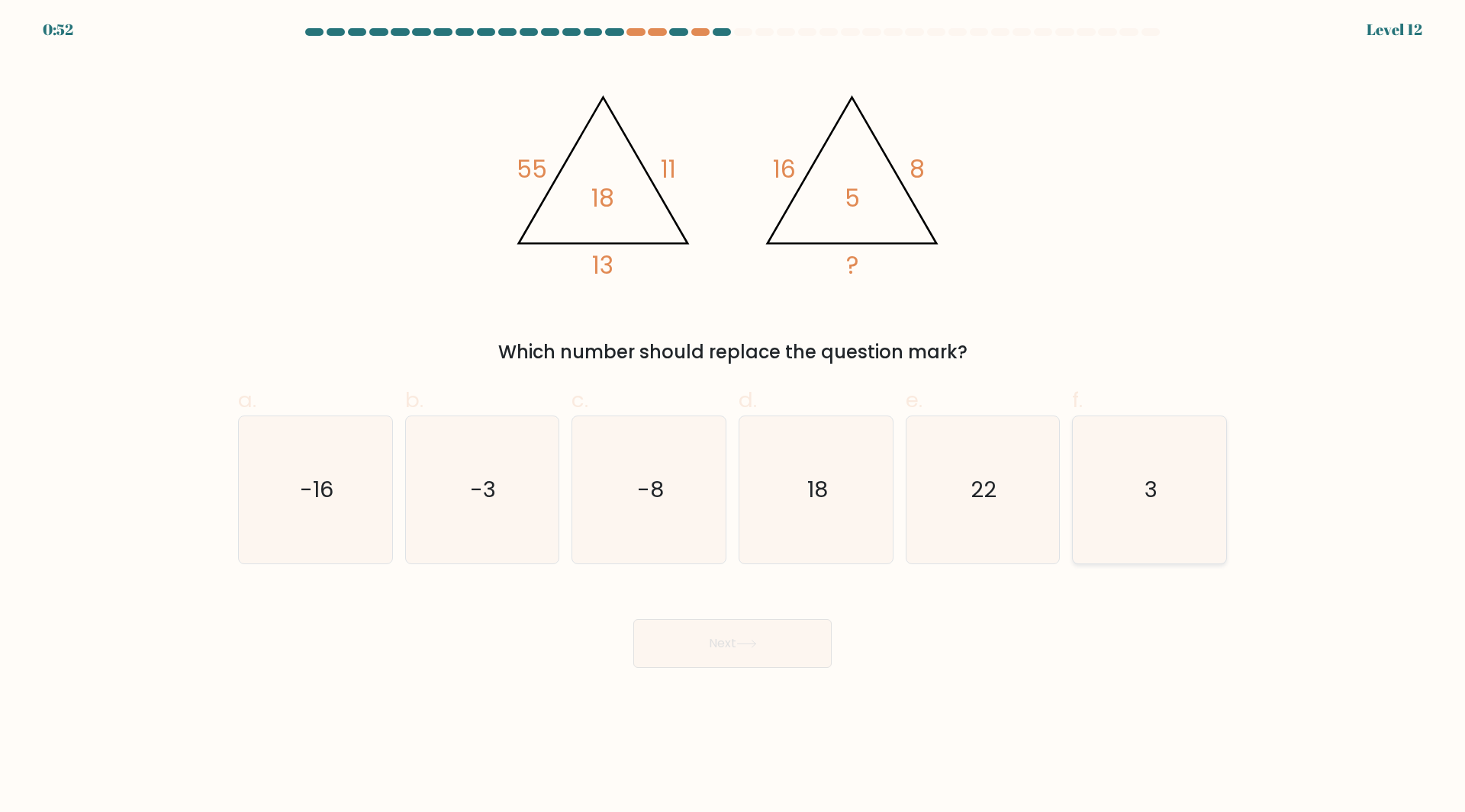
click at [1186, 507] on icon "3" at bounding box center [1150, 490] width 147 height 147
click at [733, 416] on input "f. 3" at bounding box center [732, 411] width 1 height 10
radio input "true"
drag, startPoint x: 740, startPoint y: 672, endPoint x: 737, endPoint y: 664, distance: 8.5
click at [738, 665] on body "0:51 Level 12" at bounding box center [732, 406] width 1465 height 812
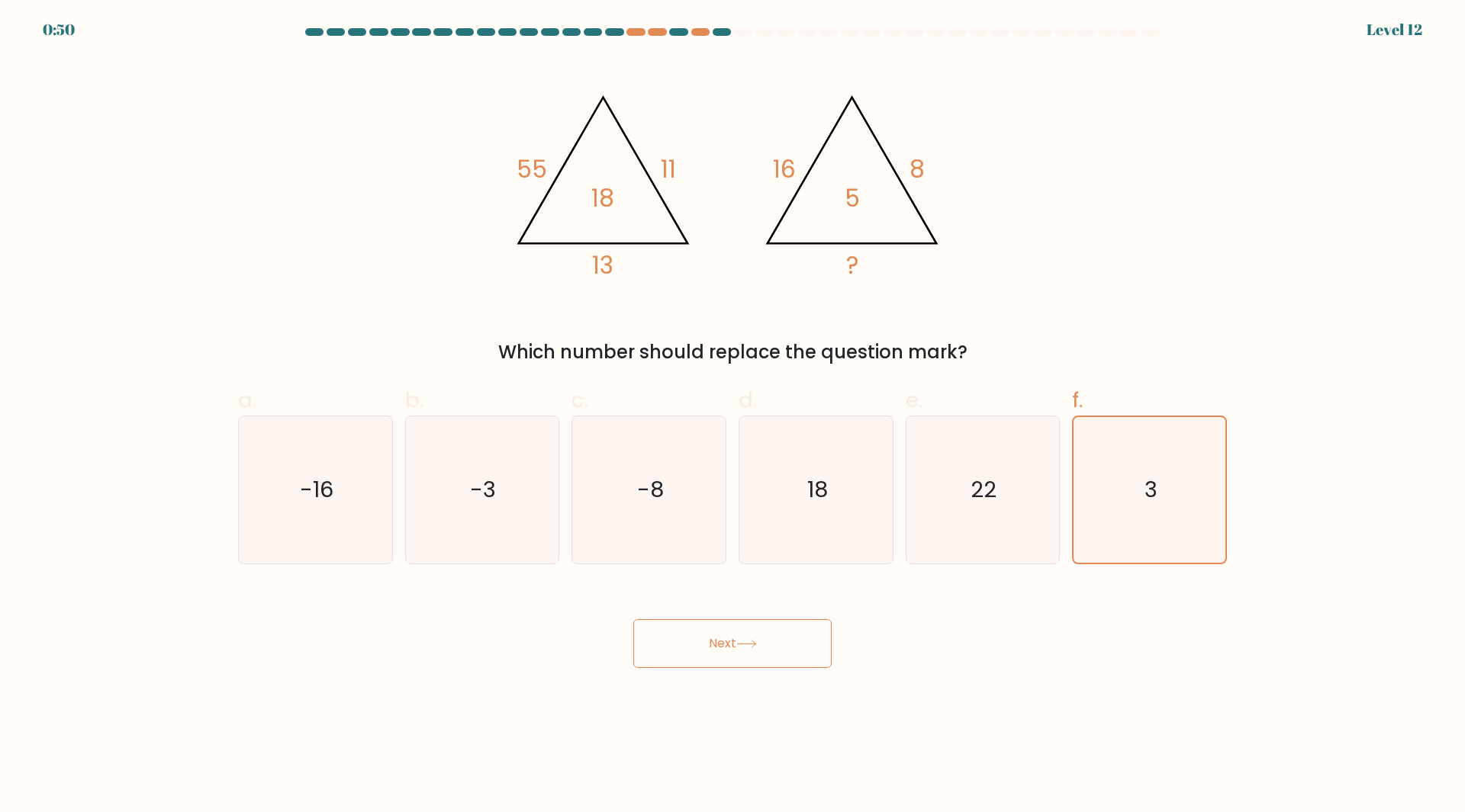
drag, startPoint x: 747, startPoint y: 653, endPoint x: 748, endPoint y: 638, distance: 15.0
click at [748, 638] on button "Next" at bounding box center [732, 643] width 198 height 49
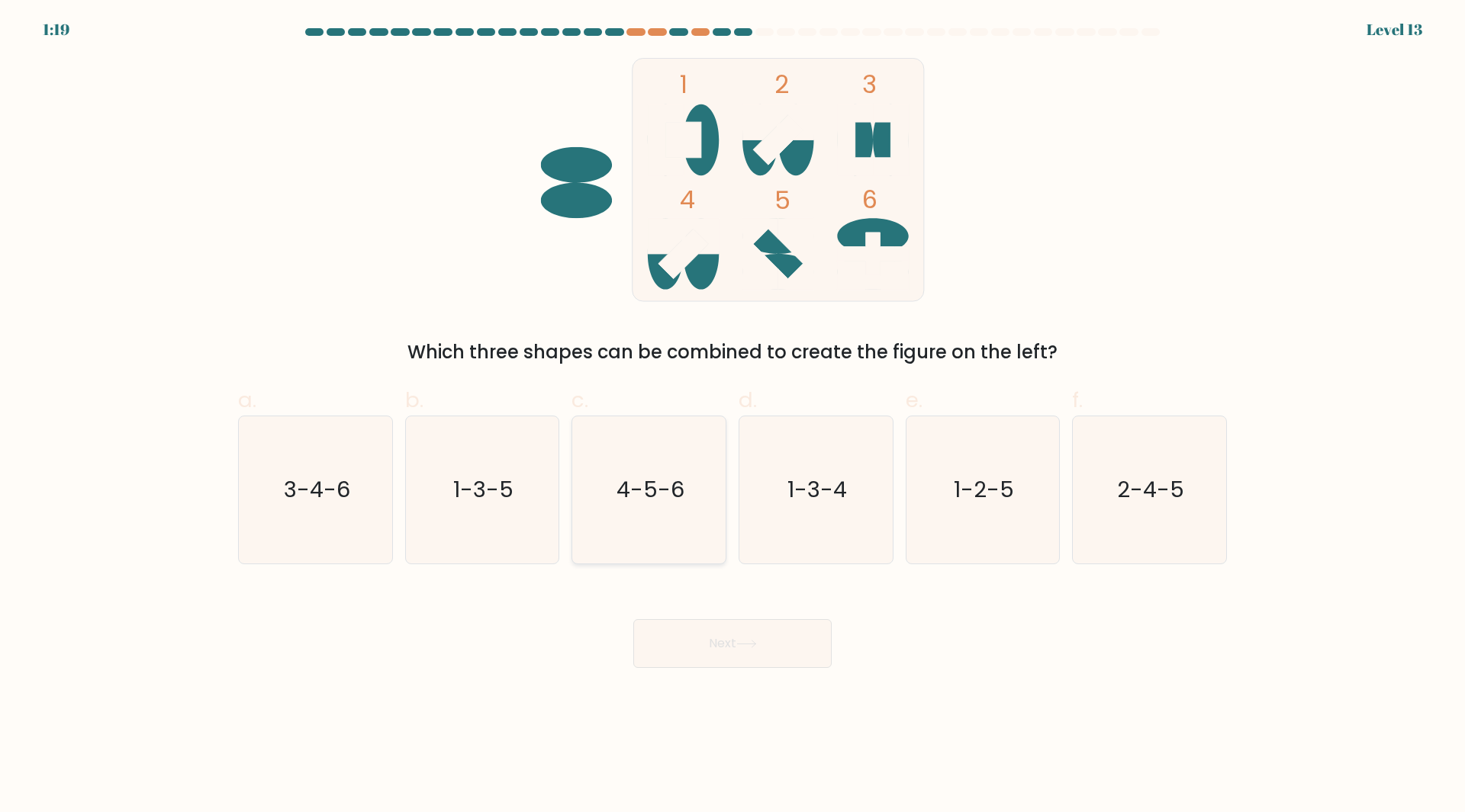
click at [683, 449] on icon "4-5-6" at bounding box center [648, 490] width 147 height 147
click at [732, 416] on input "c. 4-5-6" at bounding box center [732, 411] width 1 height 10
radio input "true"
click at [709, 652] on button "Next" at bounding box center [732, 643] width 198 height 49
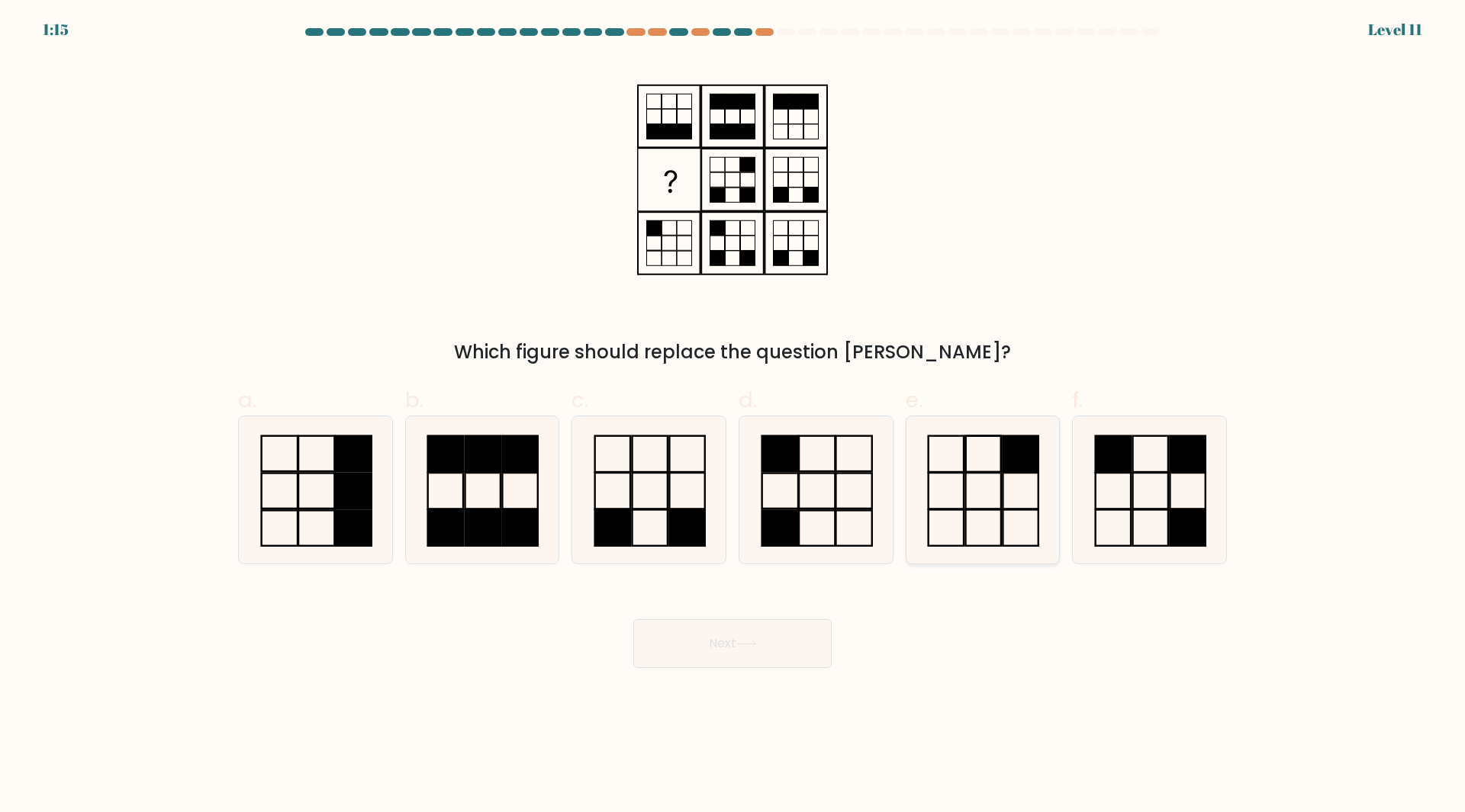
drag, startPoint x: 992, startPoint y: 484, endPoint x: 994, endPoint y: 473, distance: 11.2
click at [993, 476] on icon at bounding box center [982, 490] width 147 height 147
click at [733, 416] on input "e." at bounding box center [732, 411] width 1 height 10
radio input "true"
click at [794, 631] on button "Next" at bounding box center [732, 643] width 198 height 49
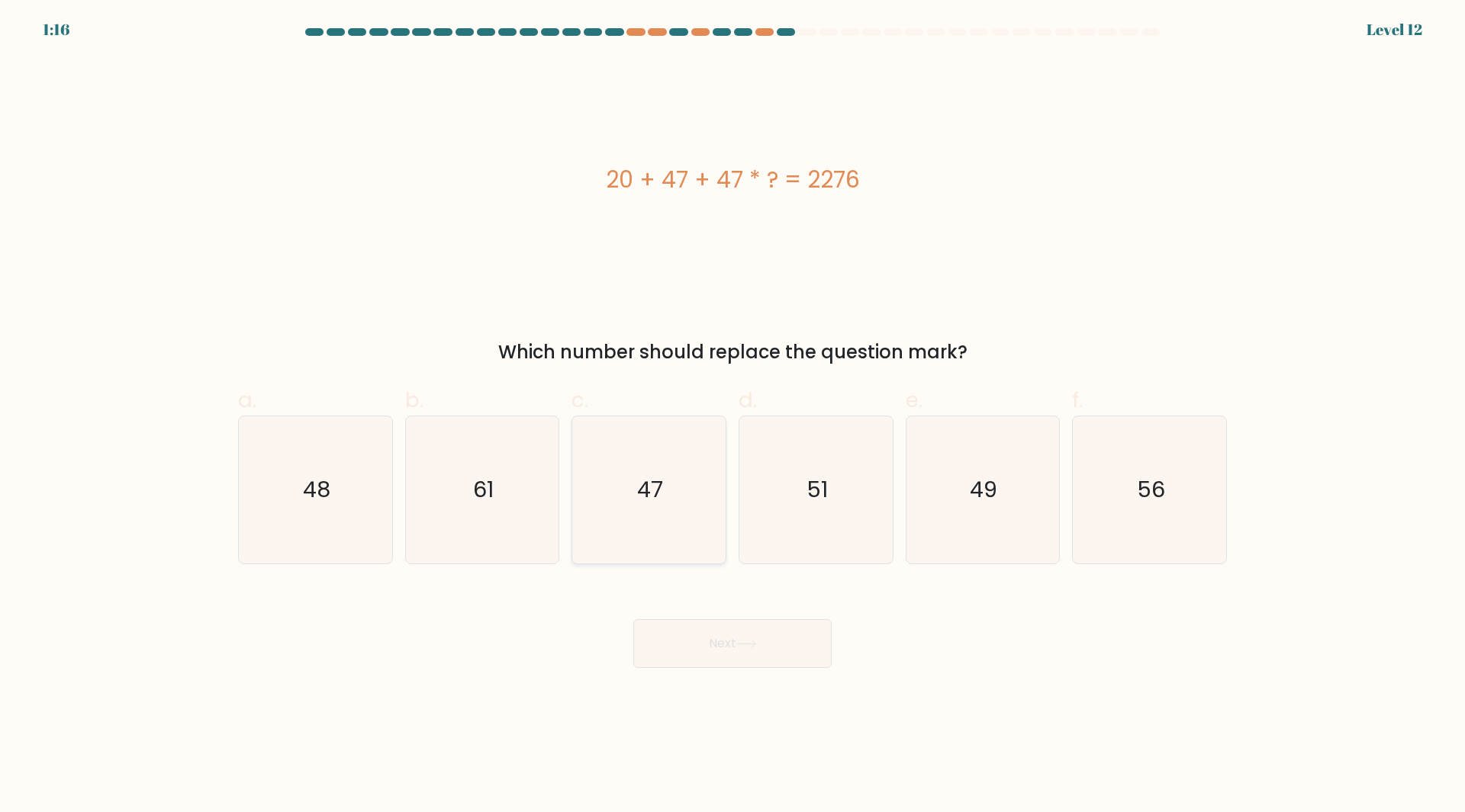
click at [717, 509] on icon "47" at bounding box center [648, 490] width 147 height 147
click at [732, 416] on input "c. 47" at bounding box center [732, 411] width 1 height 10
radio input "true"
click at [683, 646] on button "Next" at bounding box center [732, 643] width 198 height 49
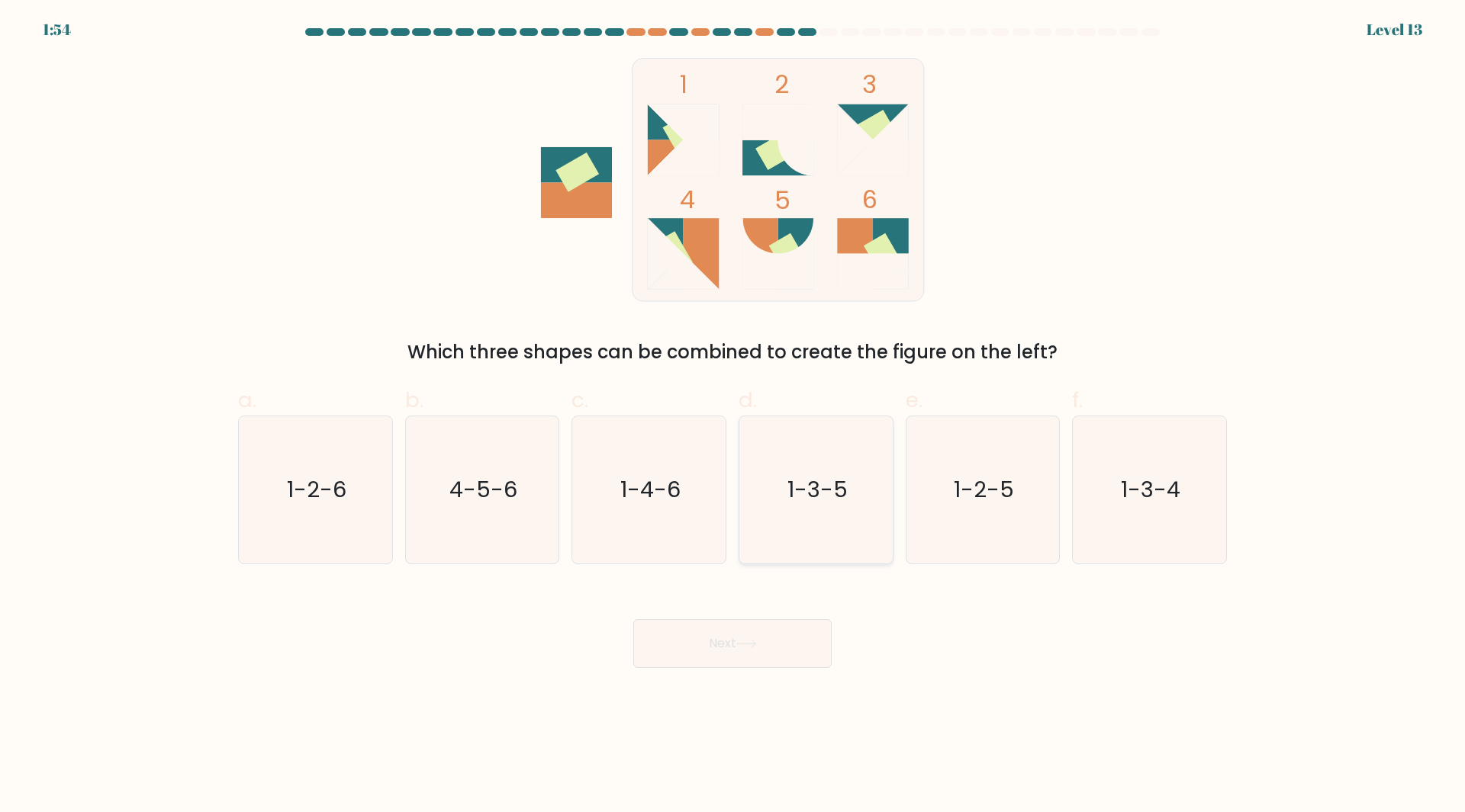
click at [790, 443] on icon "1-3-5" at bounding box center [816, 490] width 147 height 147
click at [733, 416] on input "d. 1-3-5" at bounding box center [732, 411] width 1 height 10
radio input "true"
drag, startPoint x: 764, startPoint y: 661, endPoint x: 762, endPoint y: 643, distance: 18.1
click at [763, 648] on button "Next" at bounding box center [732, 643] width 198 height 49
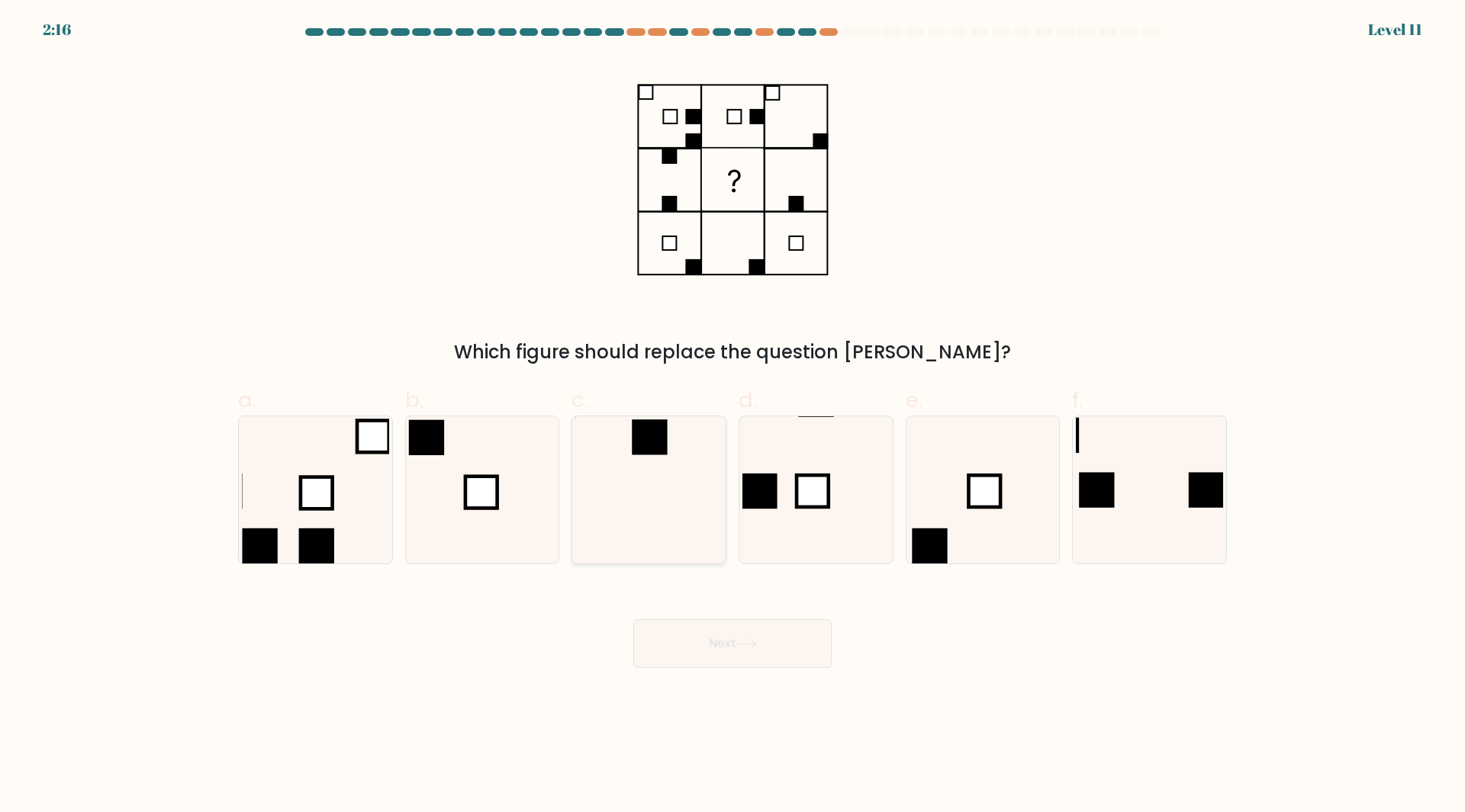
click at [694, 492] on icon at bounding box center [648, 490] width 147 height 147
click at [732, 416] on input "c." at bounding box center [732, 411] width 1 height 10
radio input "true"
click at [744, 653] on button "Next" at bounding box center [732, 643] width 198 height 49
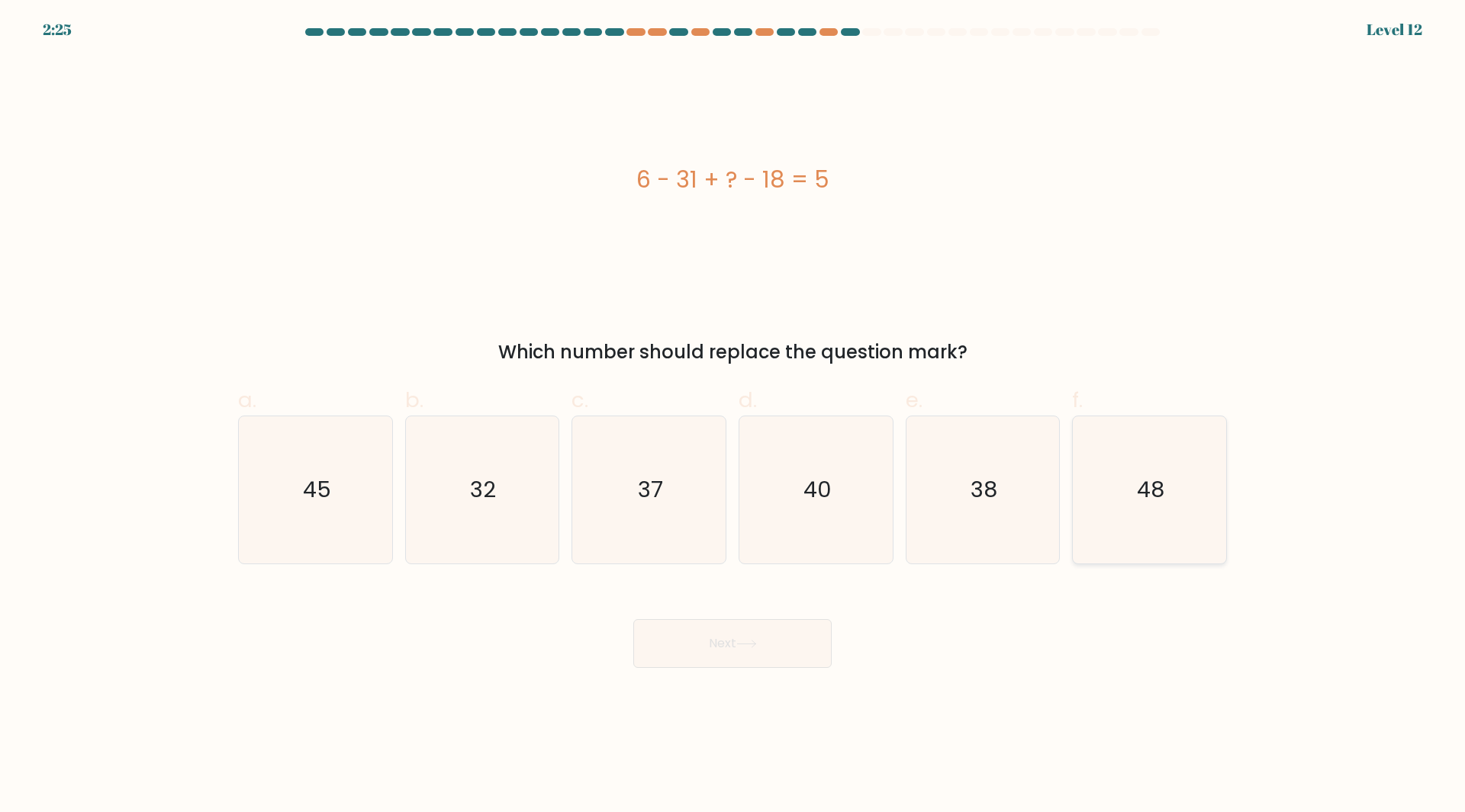
click at [1072, 476] on div "48" at bounding box center [1149, 490] width 155 height 149
click at [733, 416] on input "f. 48" at bounding box center [732, 411] width 1 height 10
radio input "true"
click at [753, 650] on button "Next" at bounding box center [732, 643] width 198 height 49
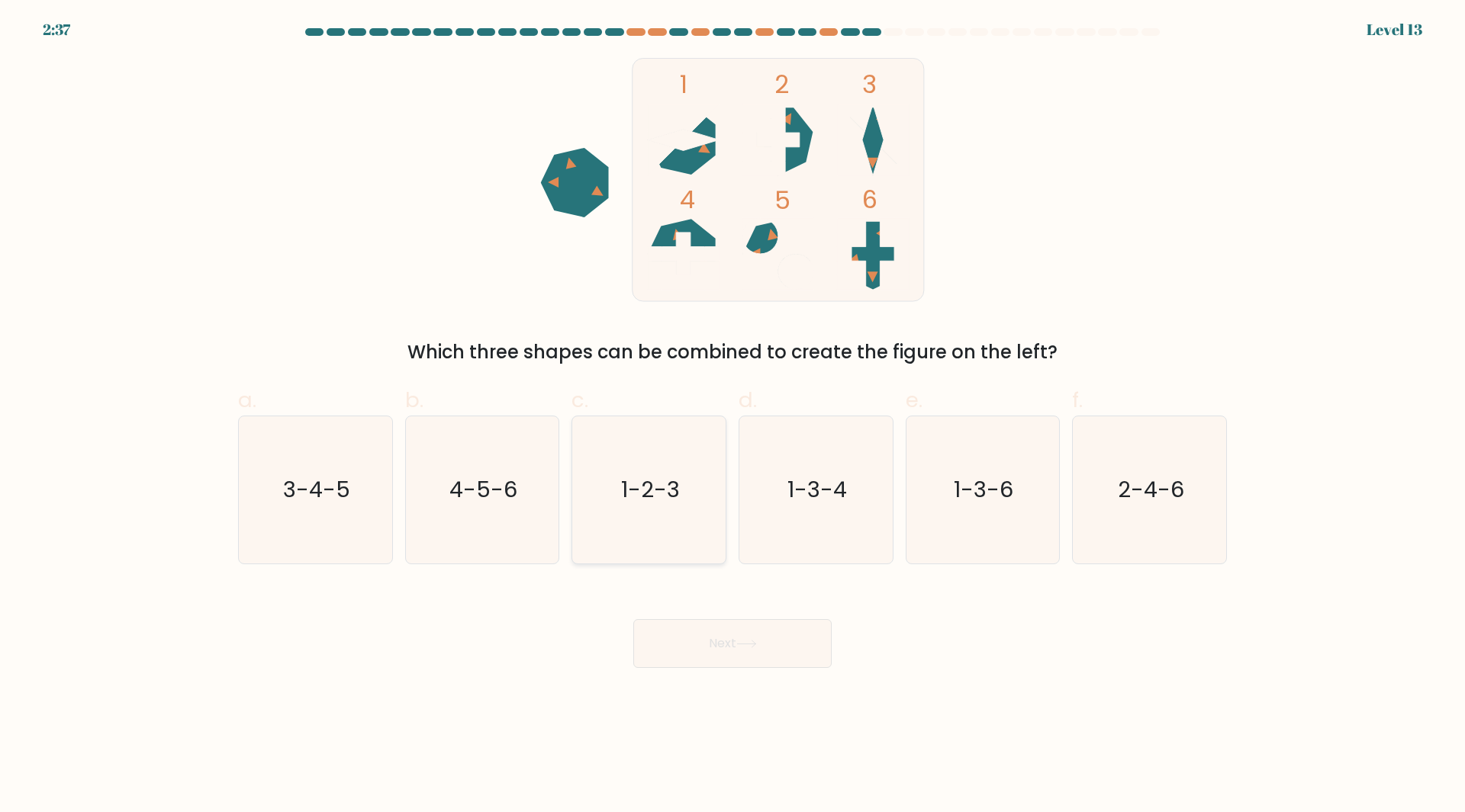
click at [611, 498] on icon "1-2-3" at bounding box center [648, 490] width 147 height 147
click at [732, 416] on input "c. 1-2-3" at bounding box center [732, 411] width 1 height 10
radio input "true"
click at [787, 625] on button "Next" at bounding box center [732, 643] width 198 height 49
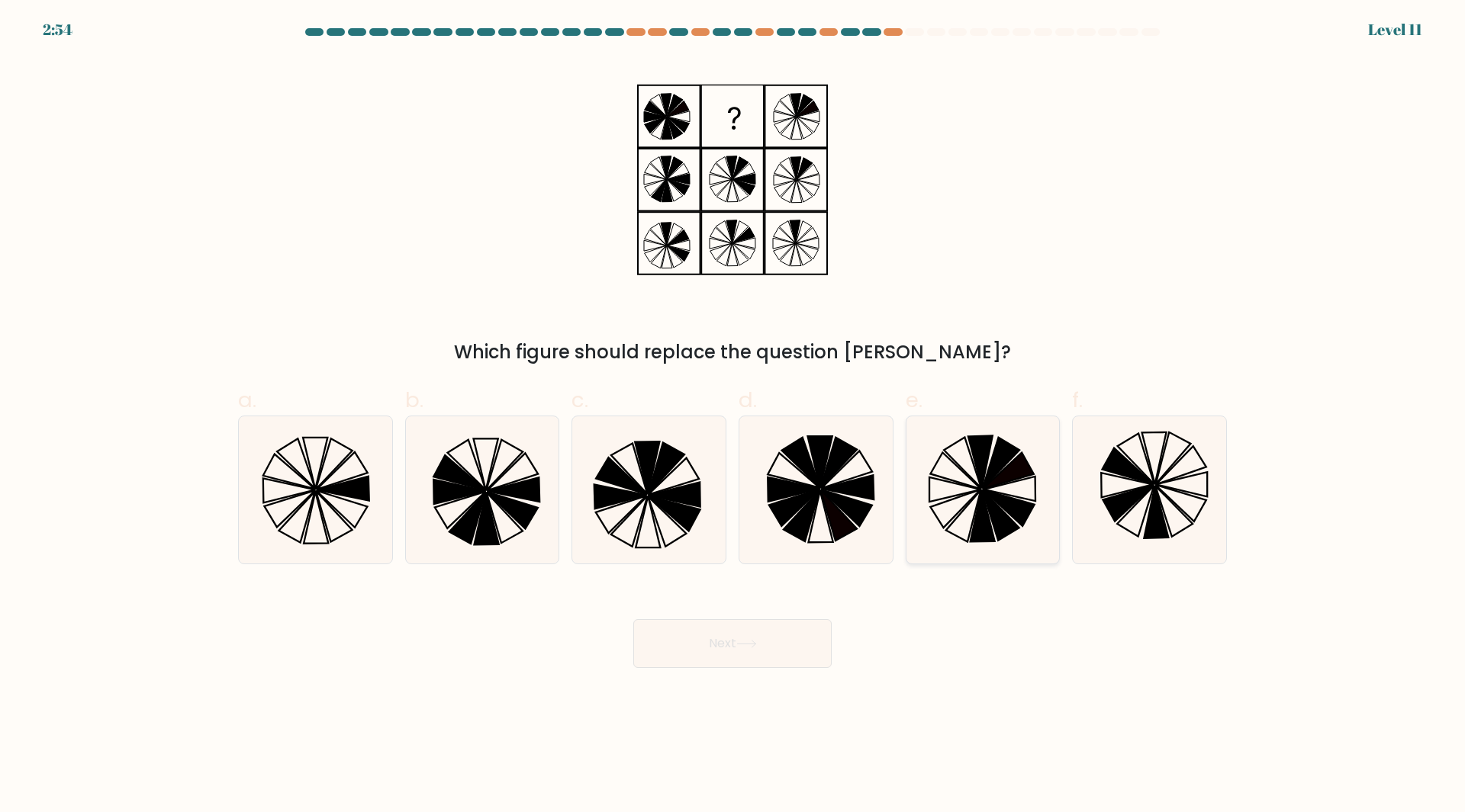
click at [965, 504] on icon at bounding box center [982, 490] width 147 height 147
click at [733, 416] on input "e." at bounding box center [732, 411] width 1 height 10
radio input "true"
click at [768, 641] on button "Next" at bounding box center [732, 643] width 198 height 49
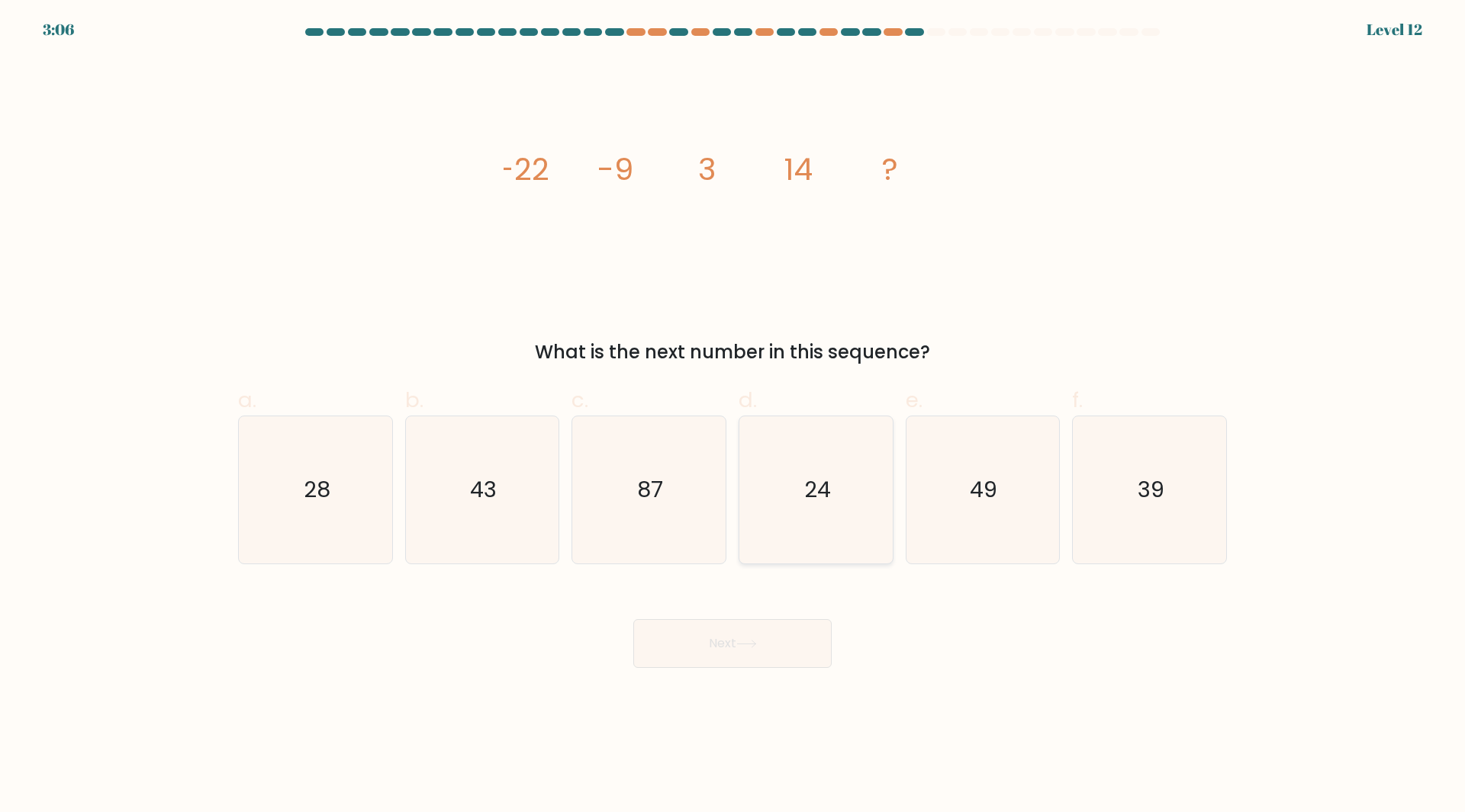
click at [806, 521] on icon "24" at bounding box center [816, 490] width 147 height 147
click at [733, 416] on input "d. 24" at bounding box center [732, 411] width 1 height 10
radio input "true"
click at [767, 646] on button "Next" at bounding box center [732, 643] width 198 height 49
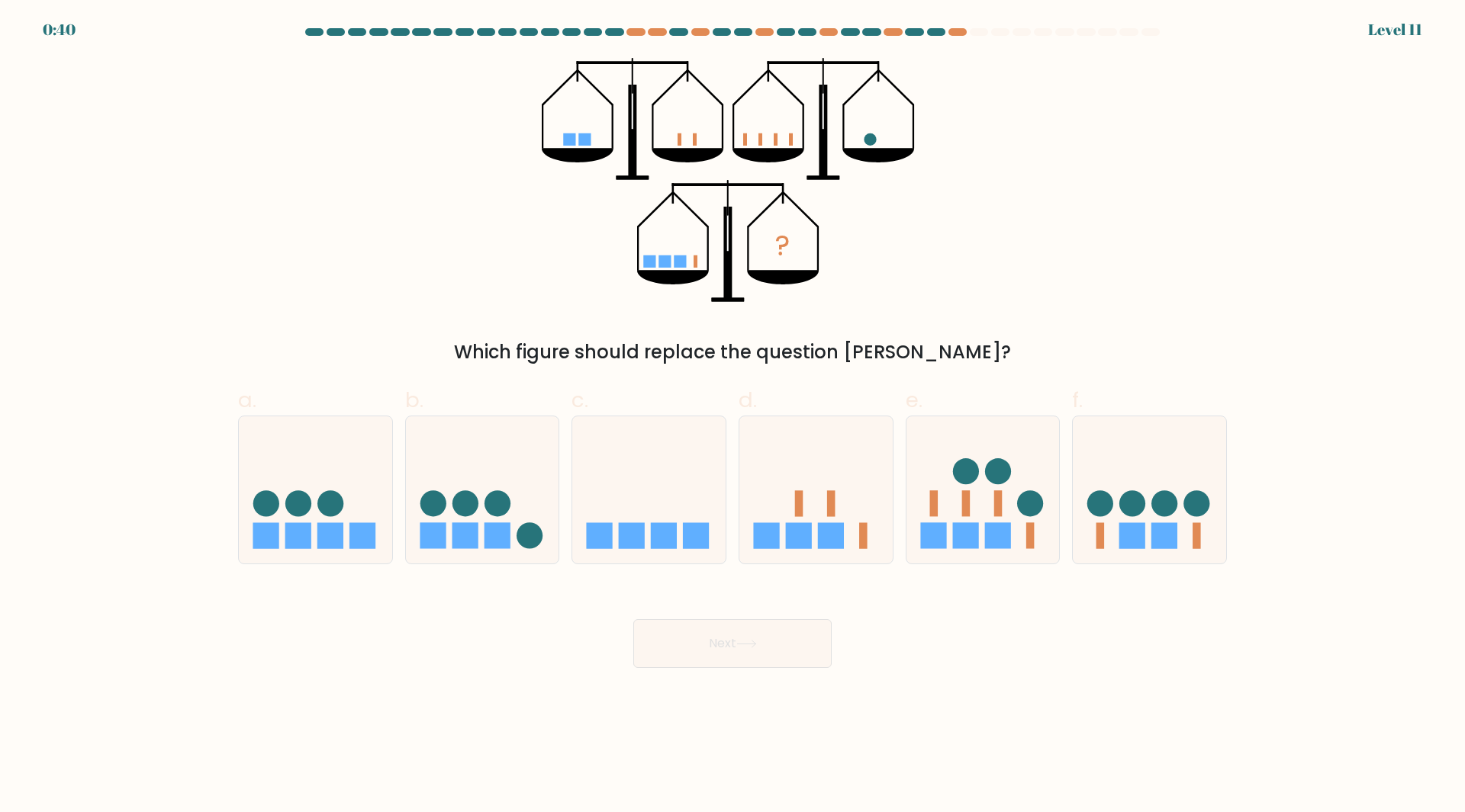
click at [726, 460] on div "c." at bounding box center [648, 474] width 167 height 180
click at [712, 522] on icon at bounding box center [648, 490] width 153 height 127
click at [732, 416] on input "c." at bounding box center [732, 411] width 1 height 10
radio input "true"
click at [725, 652] on button "Next" at bounding box center [732, 643] width 198 height 49
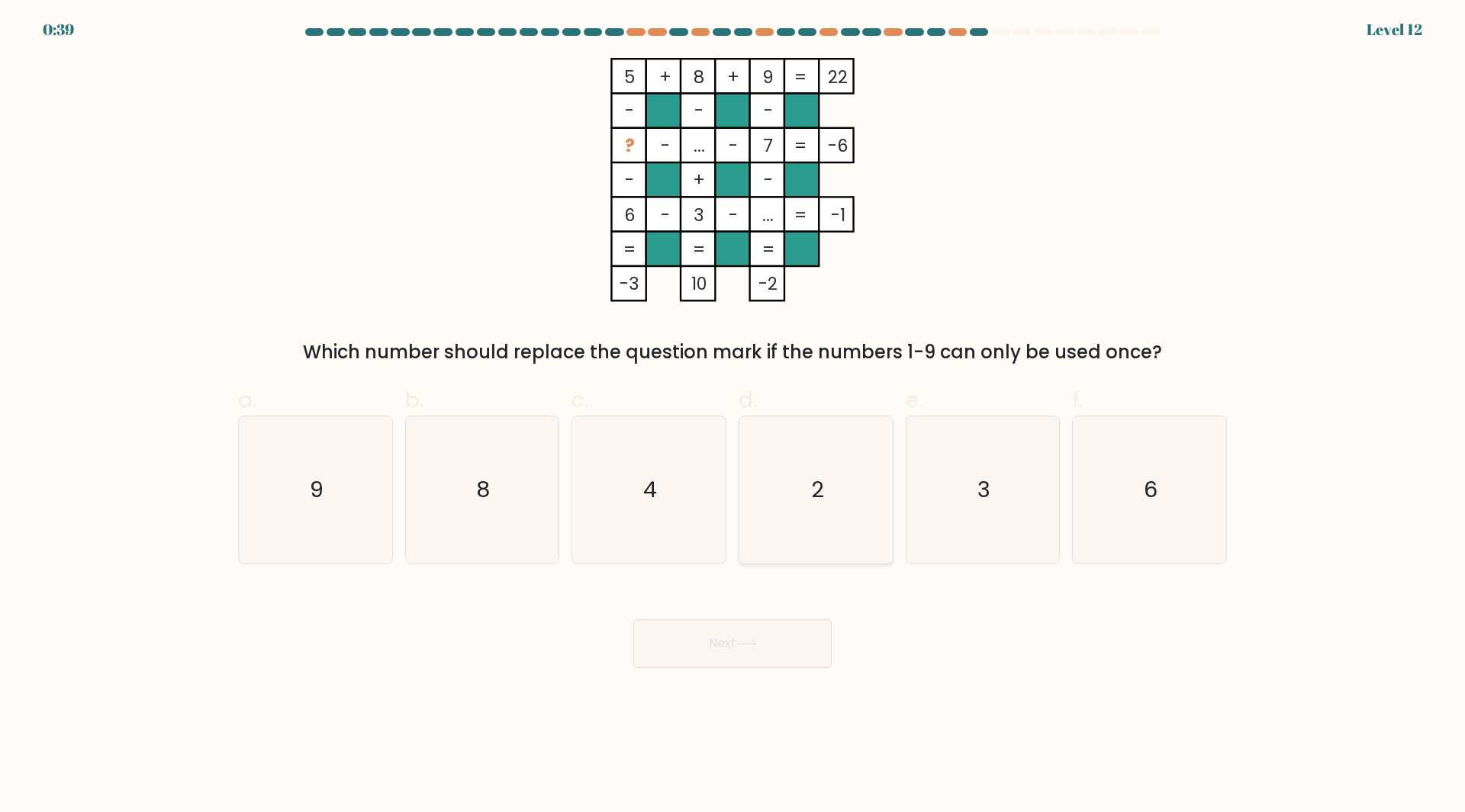
click at [826, 448] on icon "2" at bounding box center [816, 490] width 147 height 147
click at [733, 416] on input "d. 2" at bounding box center [732, 411] width 1 height 10
radio input "true"
click at [741, 656] on button "Next" at bounding box center [732, 643] width 198 height 49
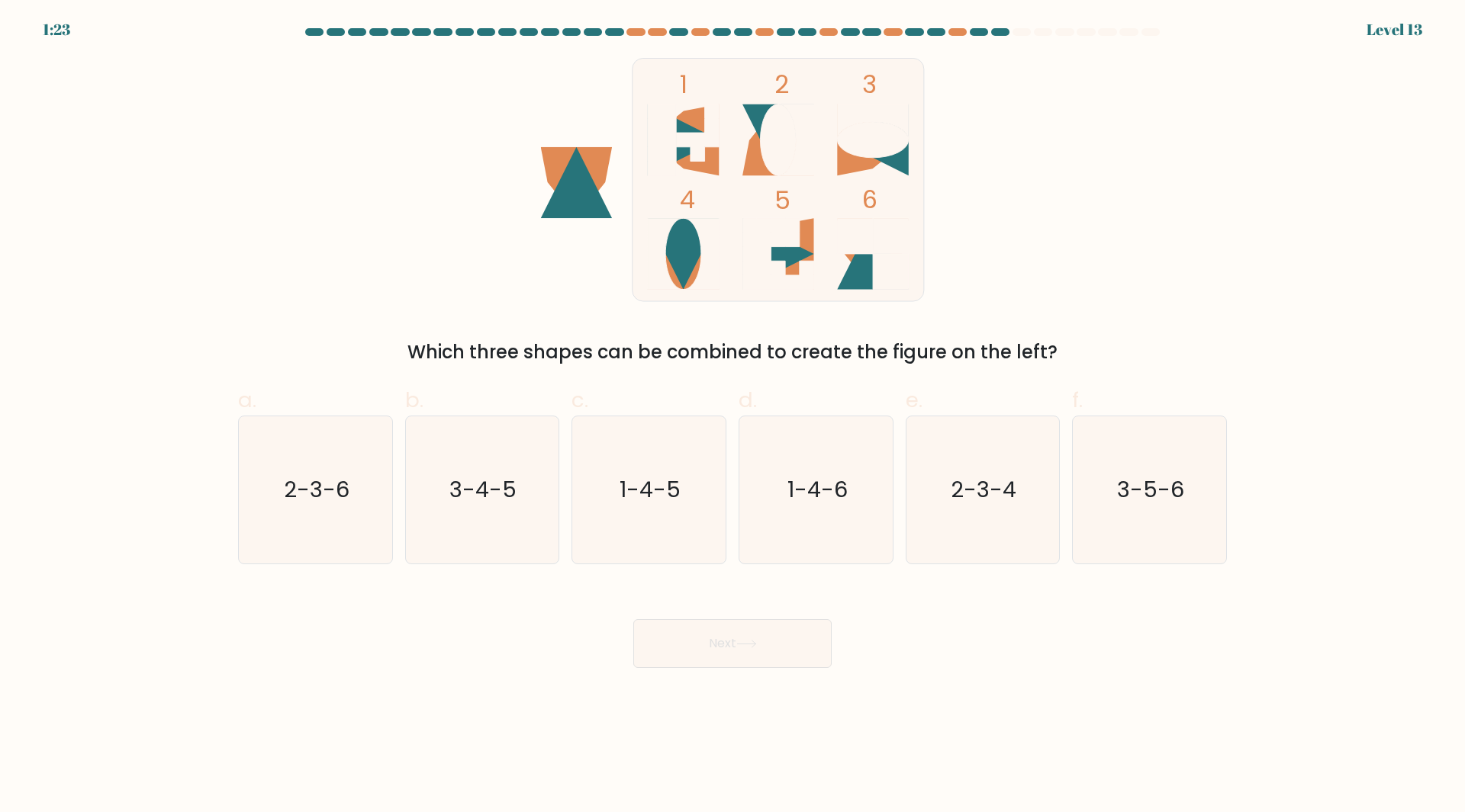
click at [882, 438] on icon "1-4-6" at bounding box center [816, 490] width 147 height 147
click at [733, 416] on input "d. 1-4-6" at bounding box center [732, 411] width 1 height 10
radio input "true"
click at [781, 635] on button "Next" at bounding box center [732, 643] width 198 height 49
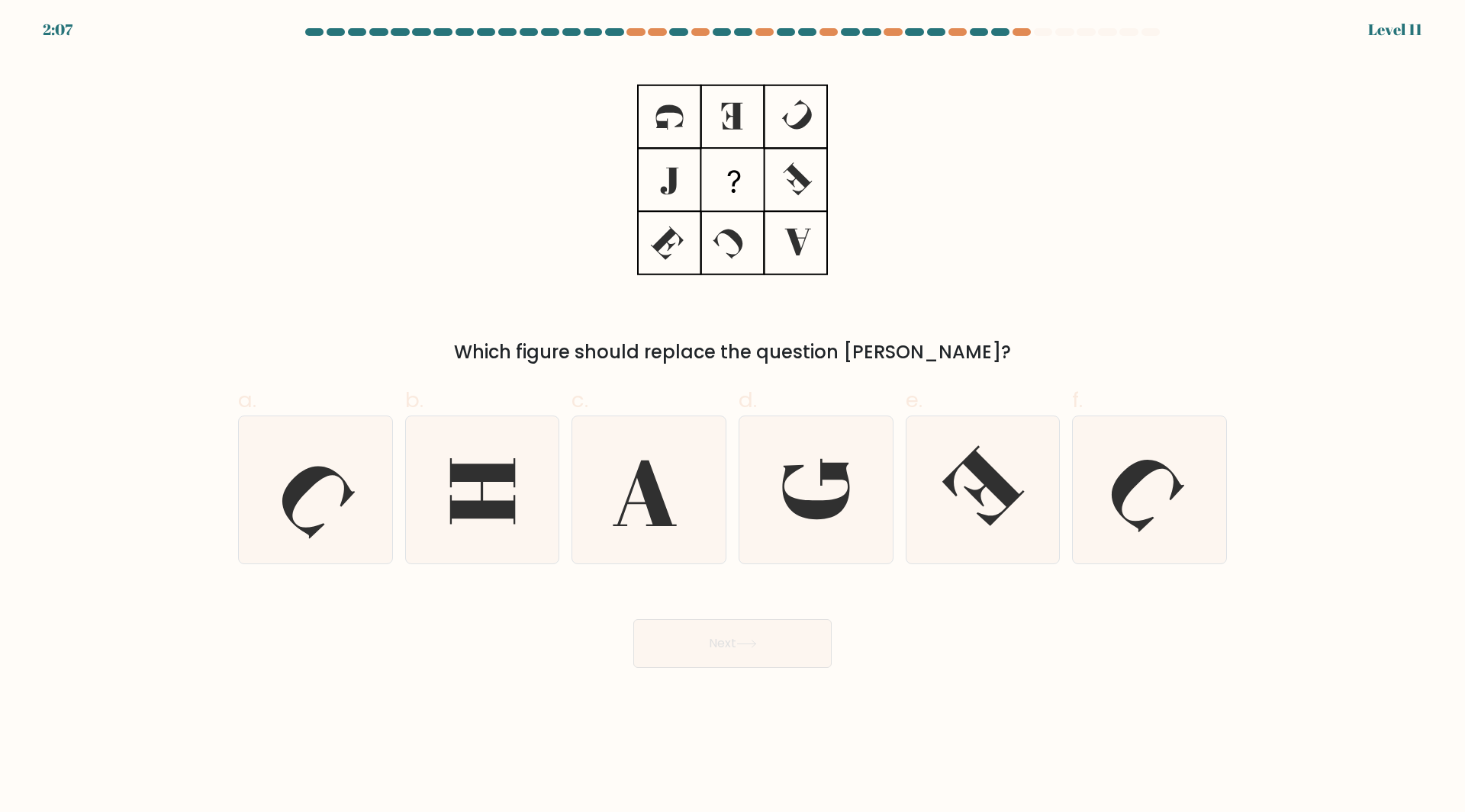
click at [769, 638] on button "Next" at bounding box center [732, 643] width 198 height 49
click at [827, 469] on icon at bounding box center [816, 490] width 67 height 60
click at [733, 416] on input "d." at bounding box center [732, 411] width 1 height 10
radio input "true"
click at [746, 646] on icon at bounding box center [746, 644] width 20 height 8
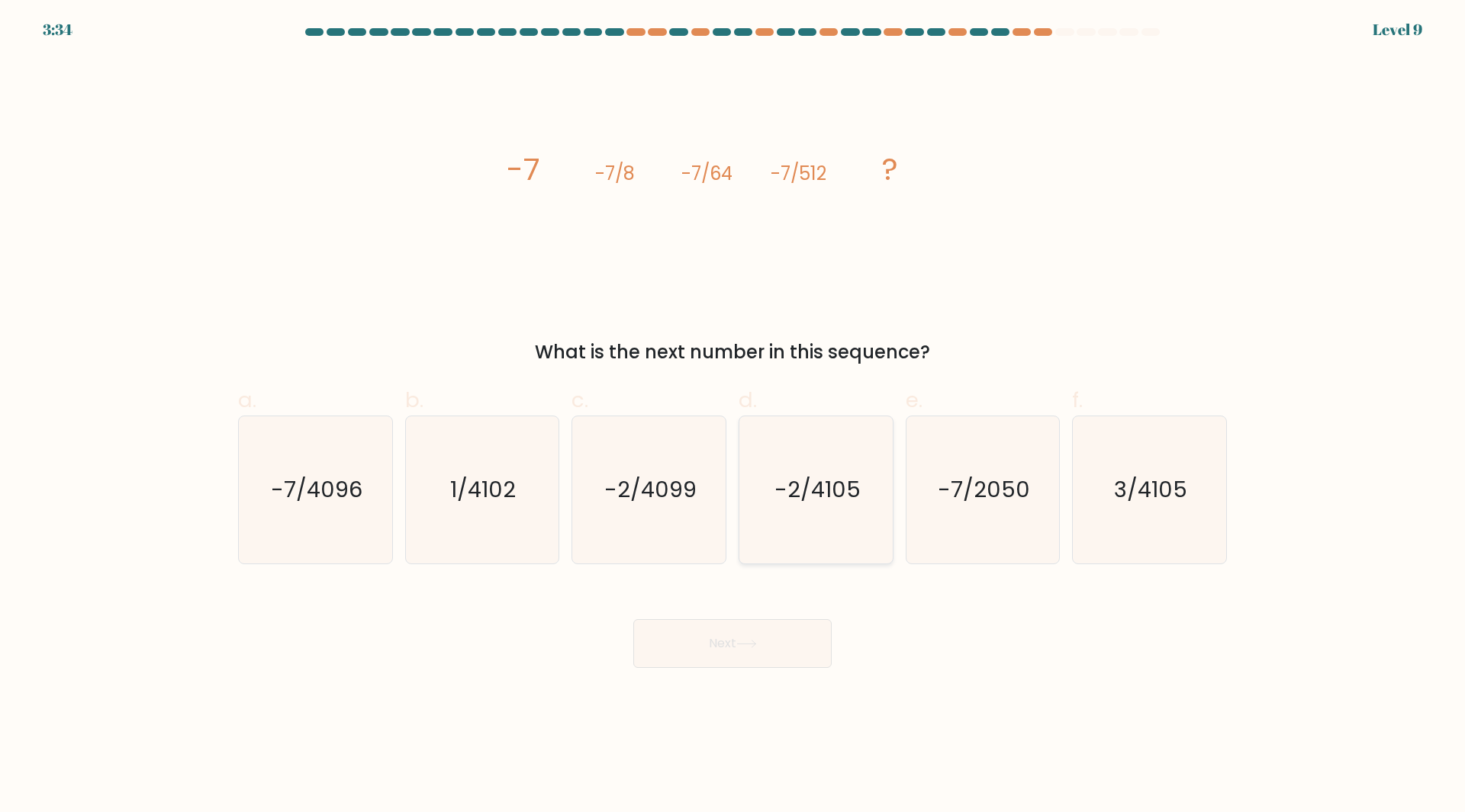
click at [823, 490] on text "-2/4105" at bounding box center [817, 490] width 86 height 30
click at [733, 416] on input "d. -2/4105" at bounding box center [732, 411] width 1 height 10
radio input "true"
click at [748, 656] on button "Next" at bounding box center [732, 643] width 198 height 49
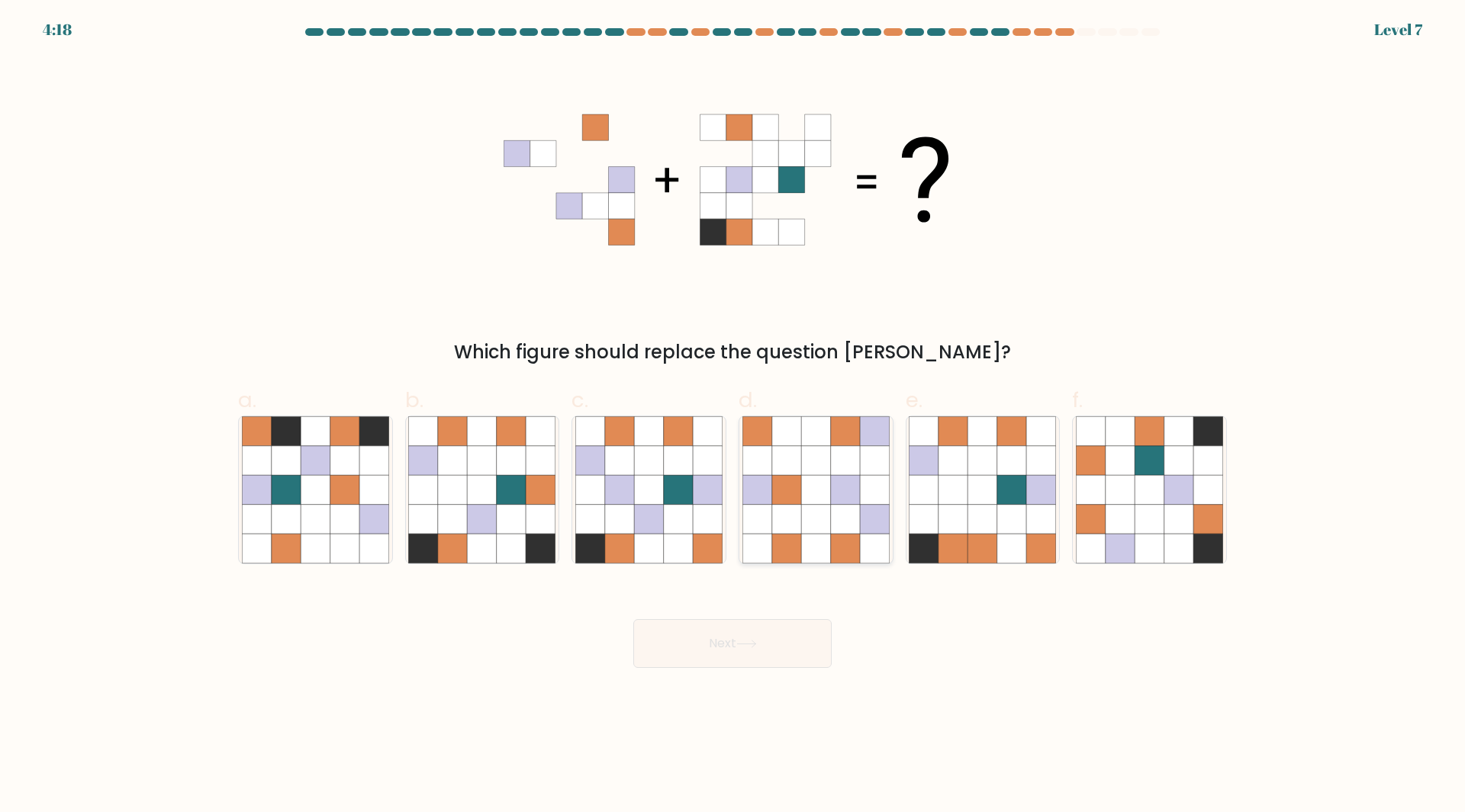
click at [830, 492] on icon at bounding box center [815, 490] width 29 height 29
click at [733, 416] on input "d." at bounding box center [732, 411] width 1 height 10
radio input "true"
click at [743, 665] on button "Next" at bounding box center [732, 643] width 198 height 49
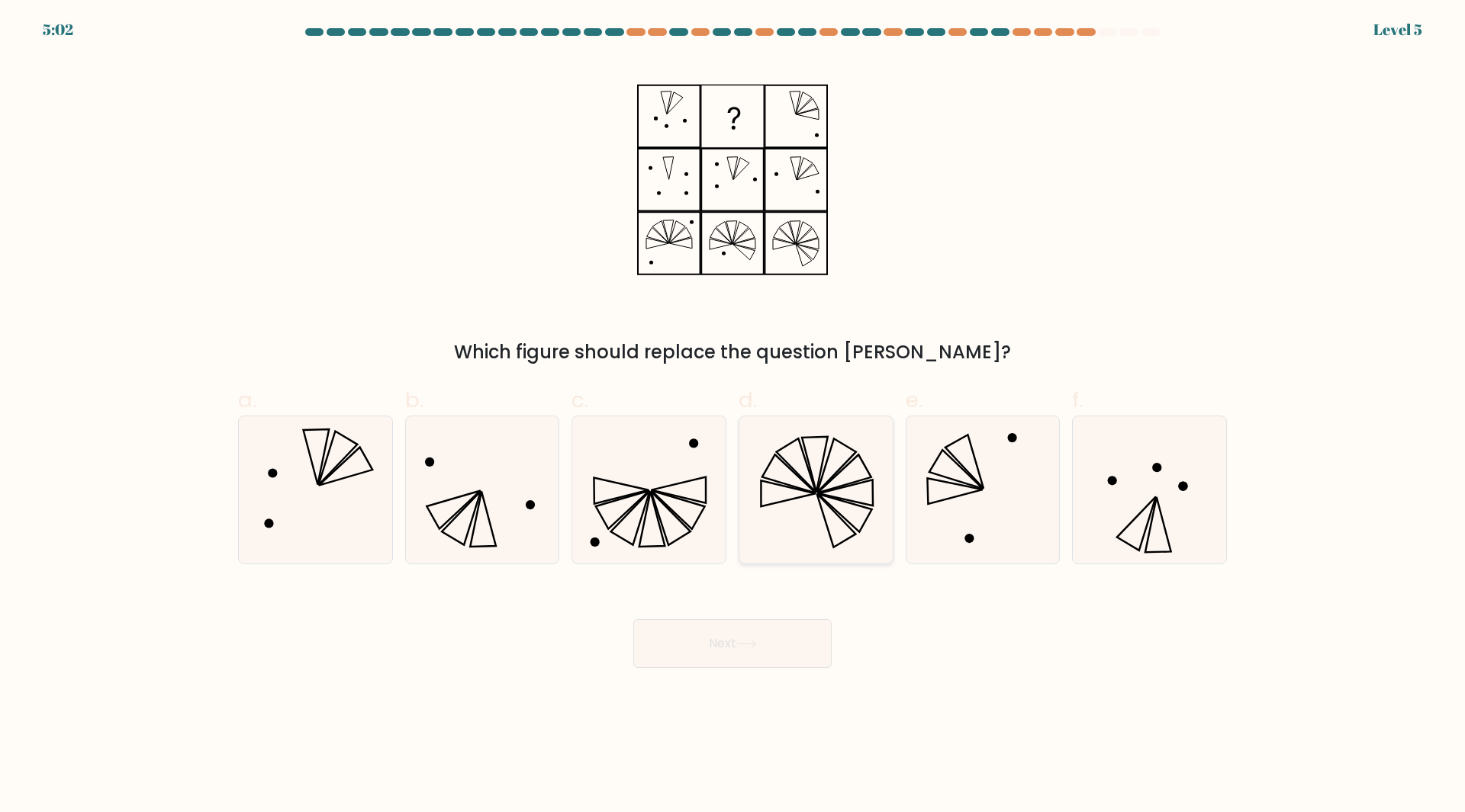
click at [813, 515] on icon at bounding box center [816, 490] width 147 height 147
click at [733, 416] on input "d." at bounding box center [732, 411] width 1 height 10
radio input "true"
click at [733, 685] on body "5:02 Level 5" at bounding box center [732, 406] width 1465 height 812
click at [746, 652] on button "Next" at bounding box center [732, 643] width 198 height 49
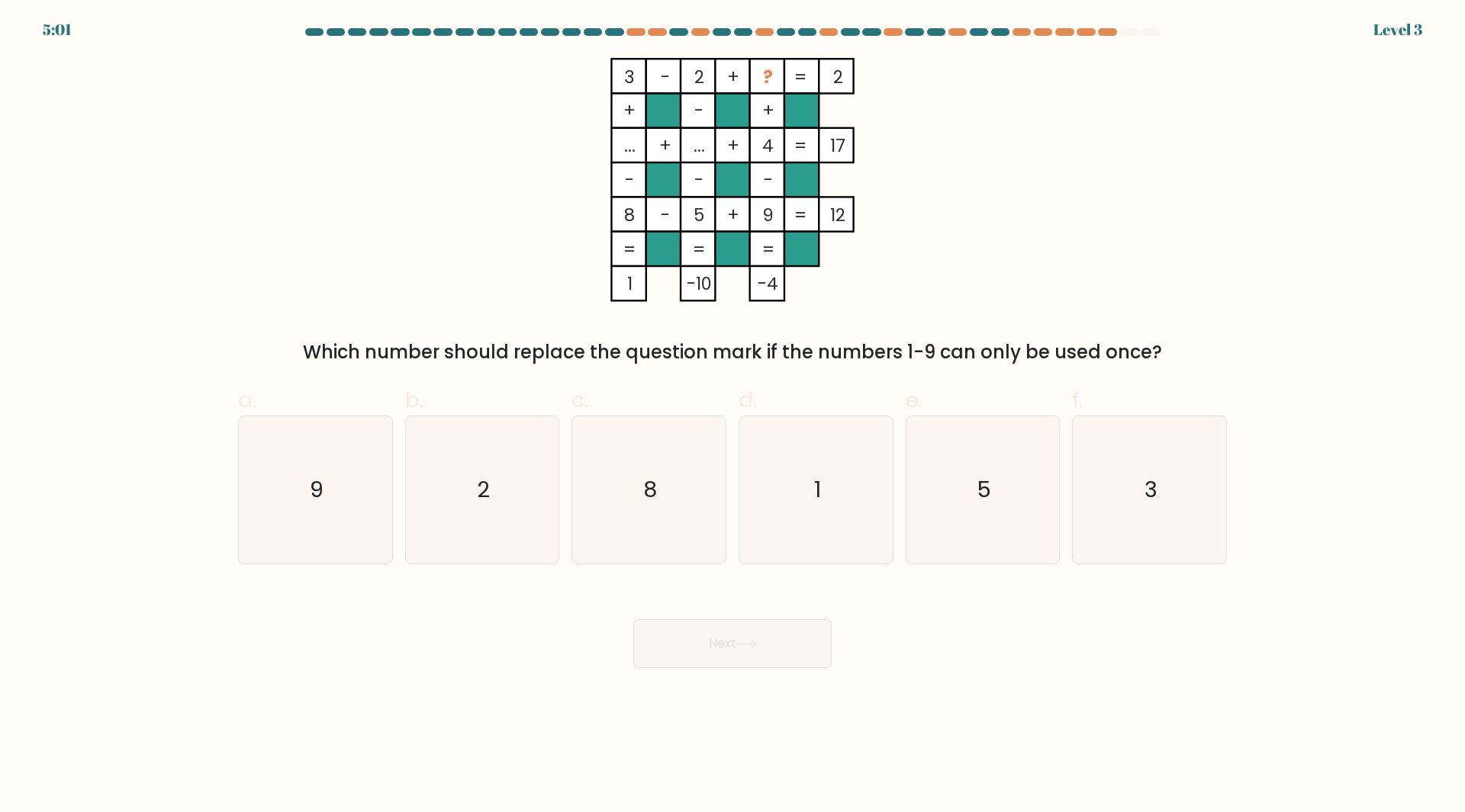
click at [806, 534] on icon "1" at bounding box center [816, 490] width 147 height 147
click at [733, 416] on input "d. 1" at bounding box center [732, 411] width 1 height 10
radio input "true"
click at [749, 661] on button "Next" at bounding box center [732, 643] width 198 height 49
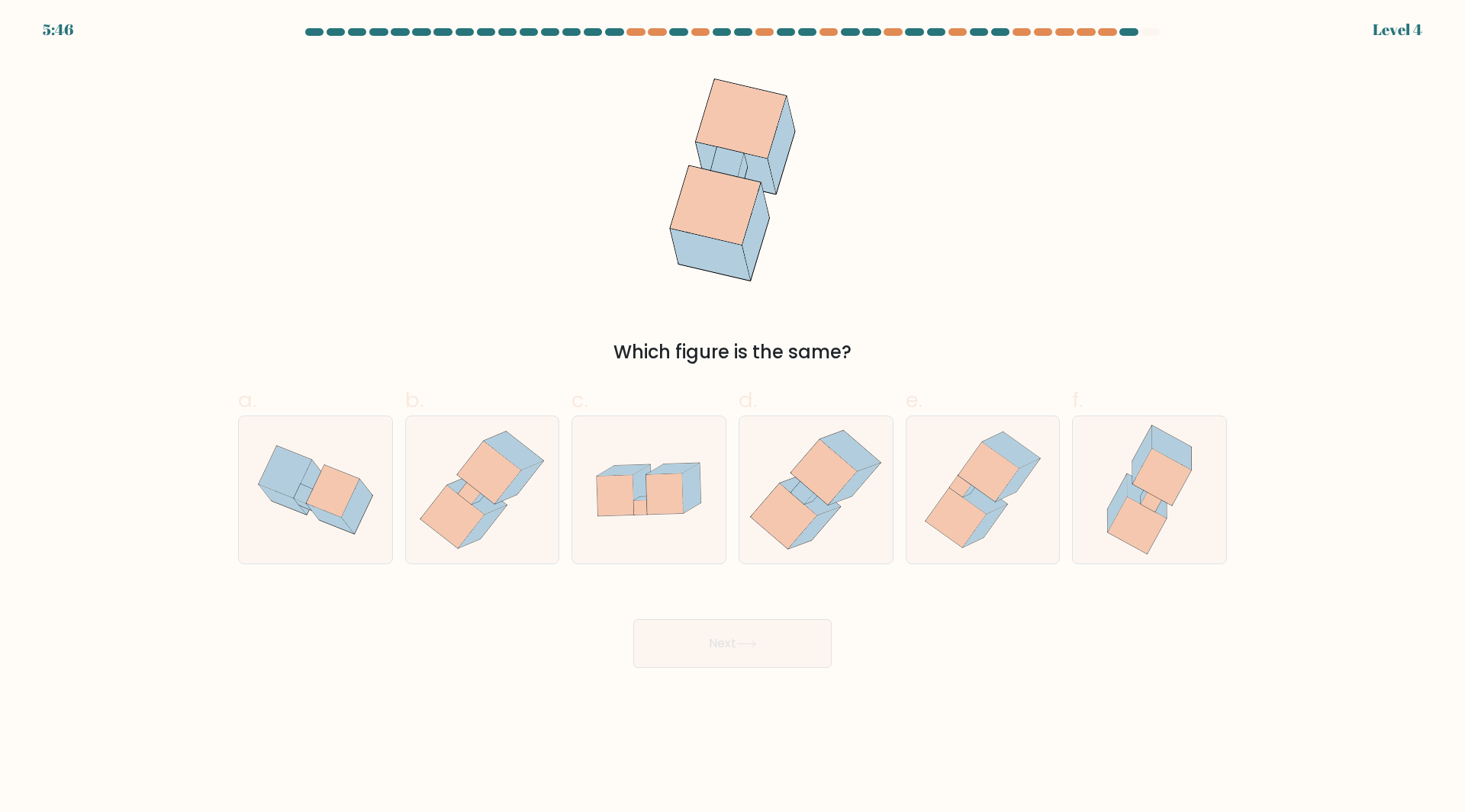
click at [826, 499] on icon at bounding box center [824, 472] width 66 height 66
click at [733, 416] on input "d." at bounding box center [732, 411] width 1 height 10
radio input "true"
click at [747, 660] on button "Next" at bounding box center [732, 643] width 198 height 49
click at [818, 514] on icon at bounding box center [810, 496] width 60 height 41
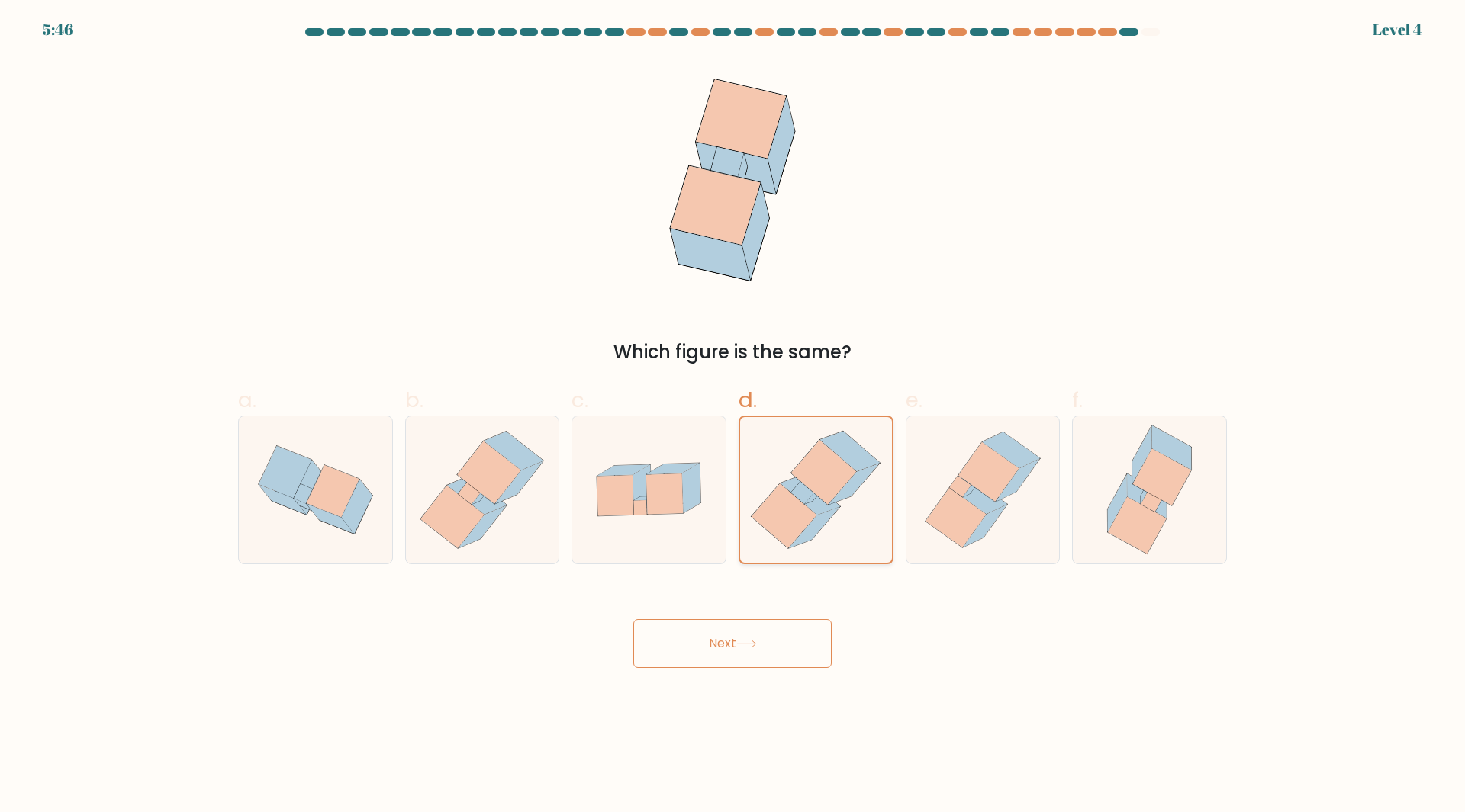
click at [733, 416] on input "d." at bounding box center [732, 411] width 1 height 10
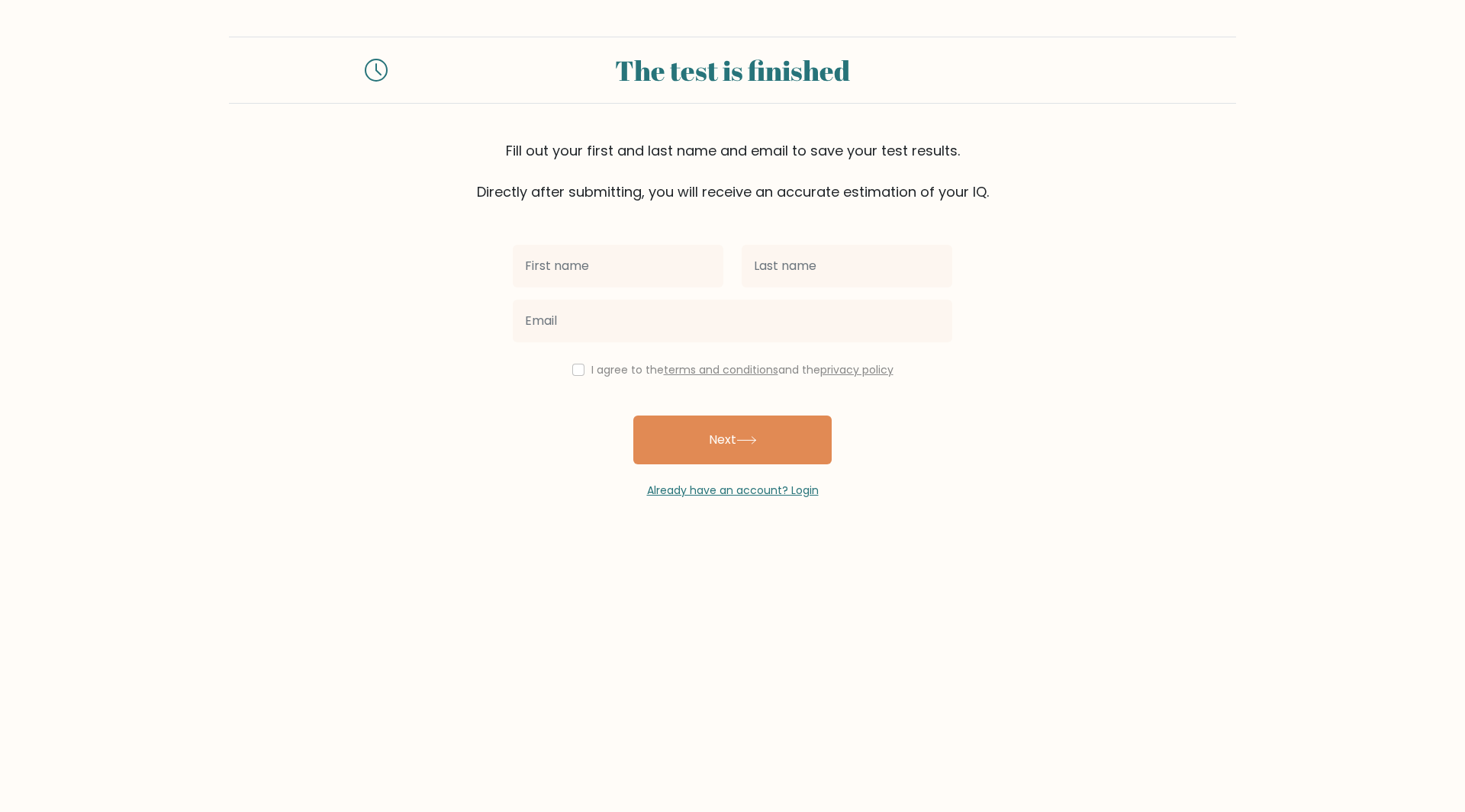
click at [644, 282] on input "text" at bounding box center [618, 266] width 211 height 43
type input "Yekta"
type input "Toker"
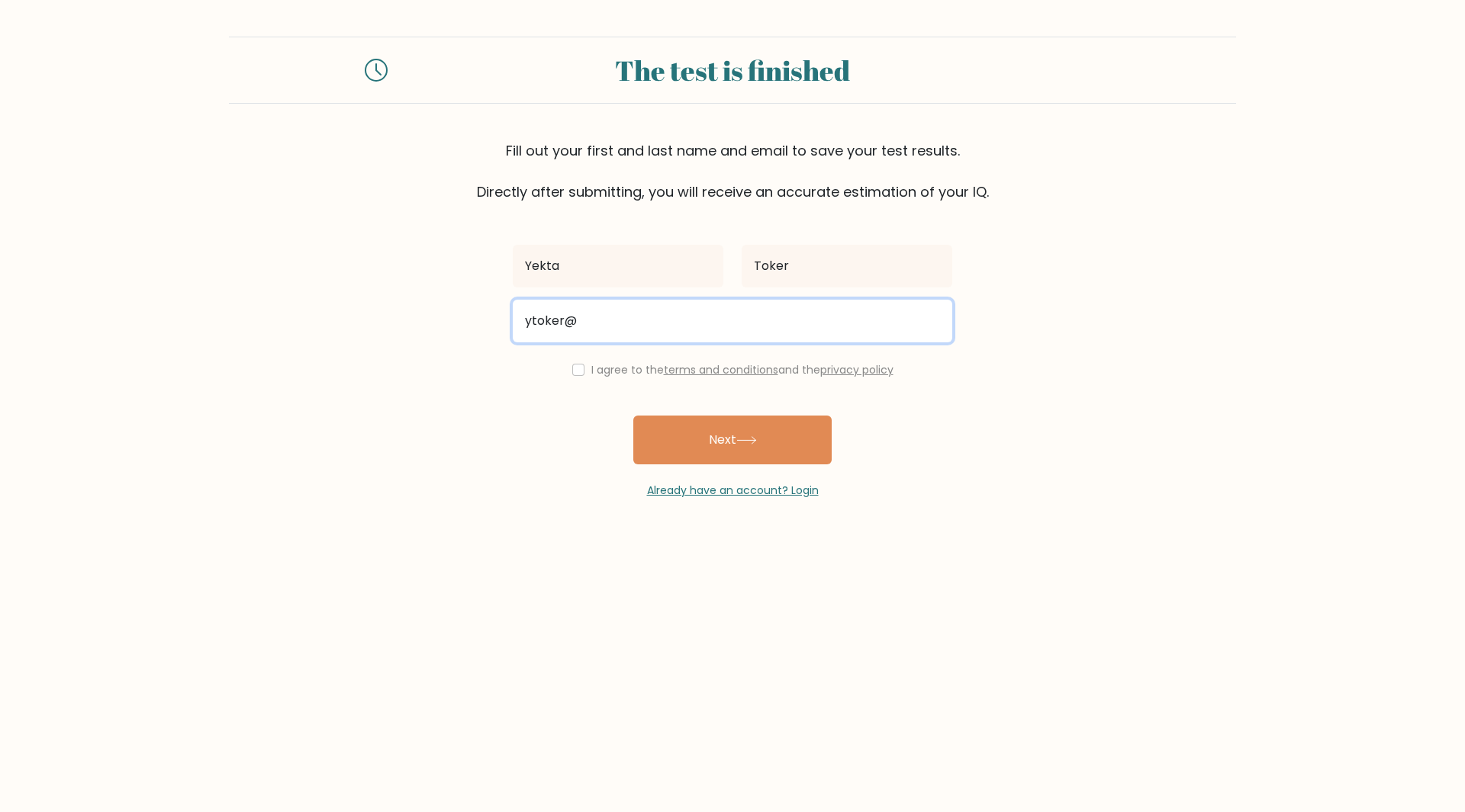
type input "[EMAIL_ADDRESS][DOMAIN_NAME]"
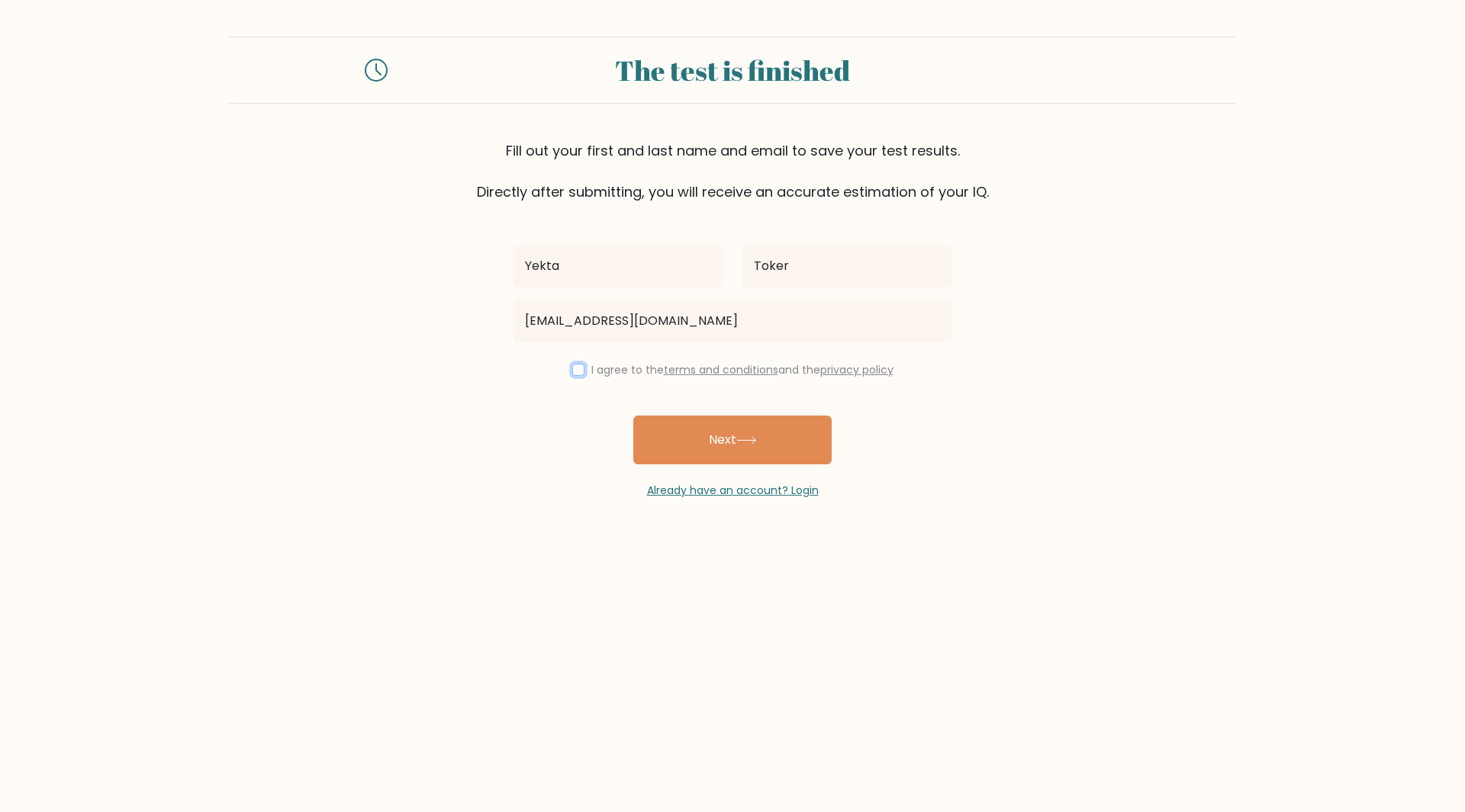
click at [578, 372] on input "checkbox" at bounding box center [578, 370] width 12 height 12
checkbox input "true"
click at [740, 450] on button "Next" at bounding box center [732, 439] width 198 height 49
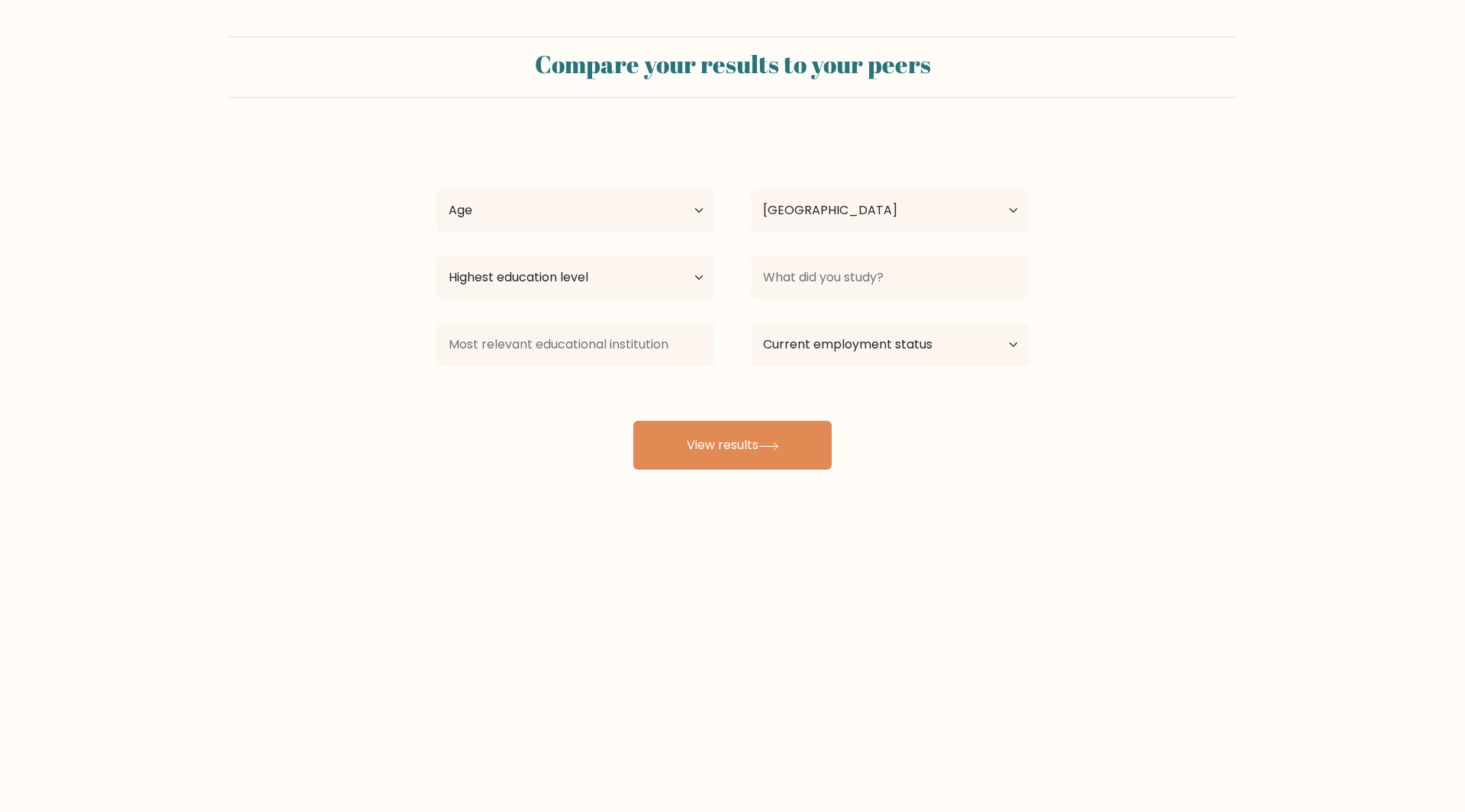
select select "DE"
click at [655, 207] on select "Age Under 18 years old 18-24 years old 25-34 years old 35-44 years old 45-54 ye…" at bounding box center [576, 211] width 278 height 43
select select "25_34"
click at [437, 189] on select "Age Under 18 years old 18-24 years old 25-34 years old 35-44 years old 45-54 ye…" at bounding box center [576, 211] width 278 height 43
click at [714, 269] on div "Highest education level No schooling Primary Lower Secondary Upper Secondary Oc…" at bounding box center [575, 278] width 314 height 55
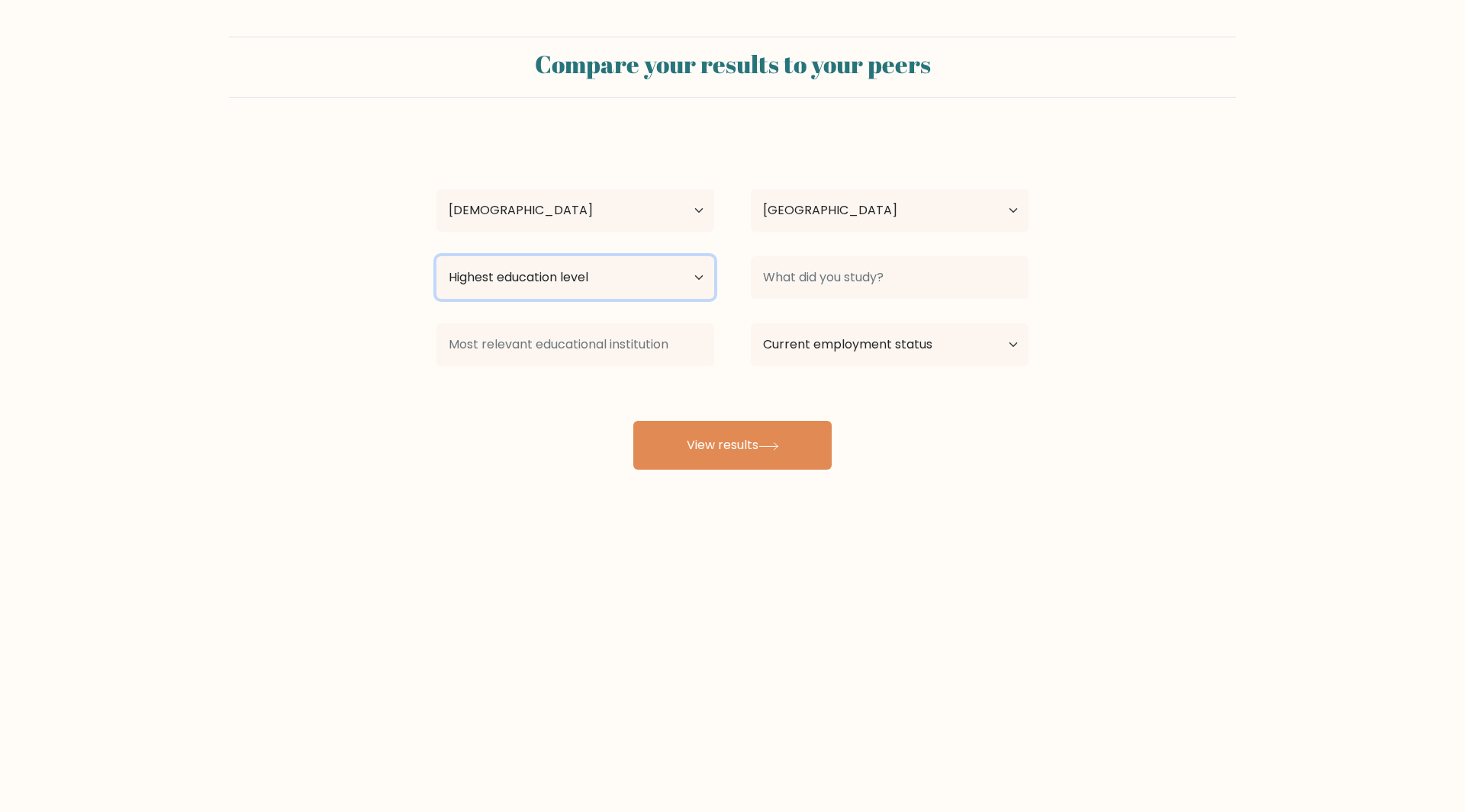
click at [702, 273] on select "Highest education level No schooling Primary Lower Secondary Upper Secondary Oc…" at bounding box center [576, 277] width 278 height 43
select select "bachelors_degree"
click at [437, 256] on select "Highest education level No schooling Primary Lower Secondary Upper Secondary Oc…" at bounding box center [576, 277] width 278 height 43
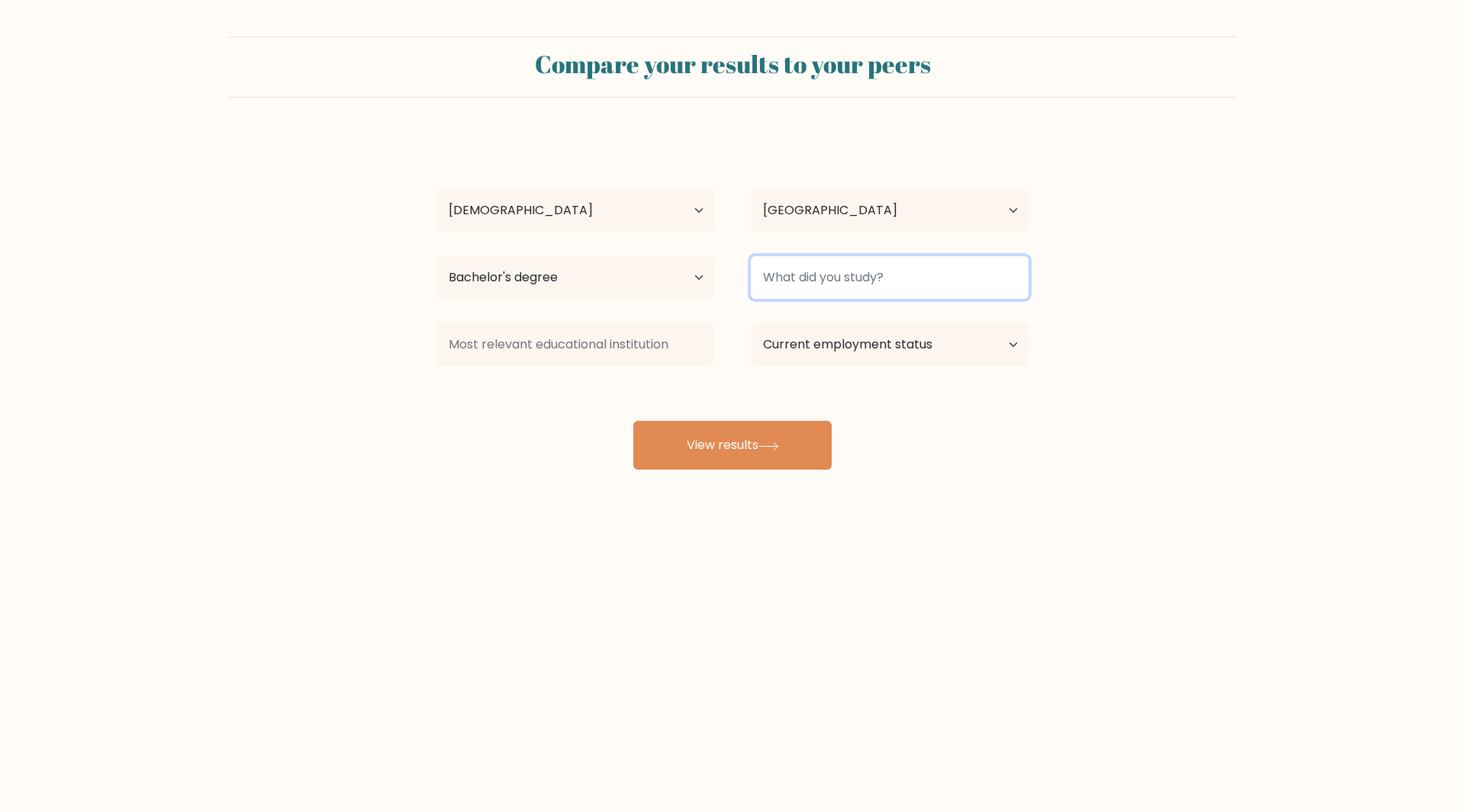
click at [804, 295] on input at bounding box center [890, 277] width 278 height 43
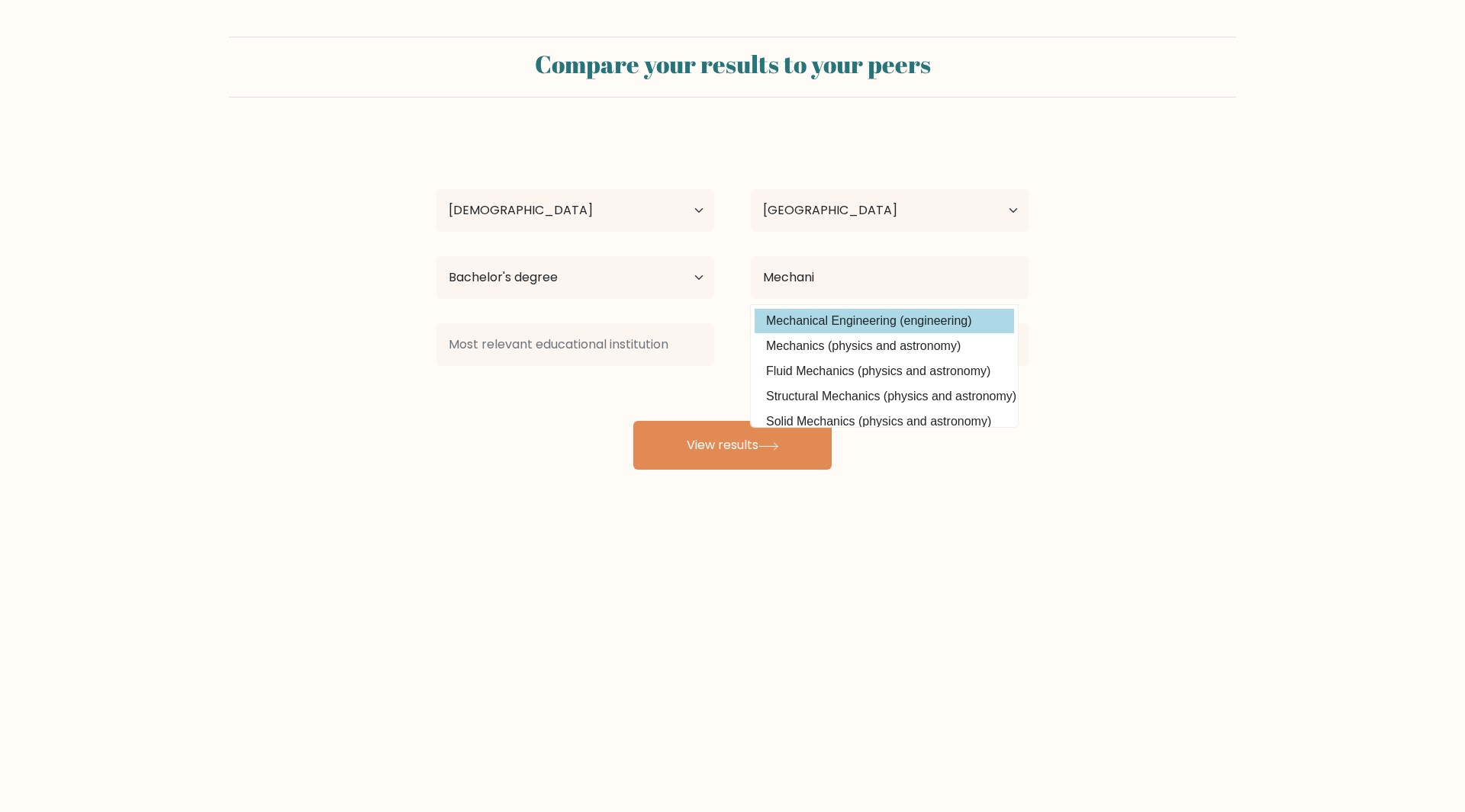
click at [789, 324] on option "Mechanical Engineering (engineering)" at bounding box center [884, 321] width 260 height 25
type input "Mechanical Engineering"
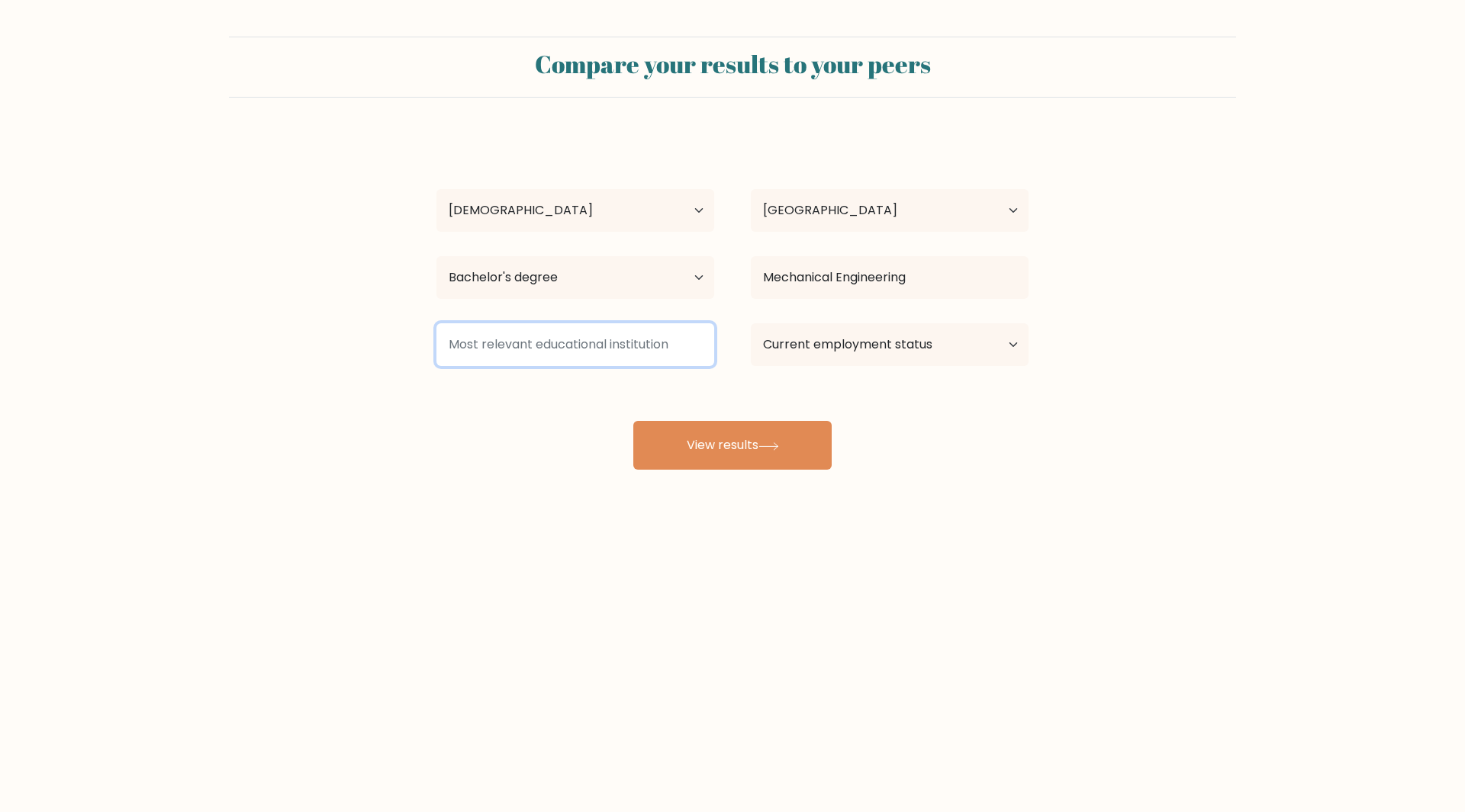
click at [585, 357] on input at bounding box center [576, 344] width 278 height 43
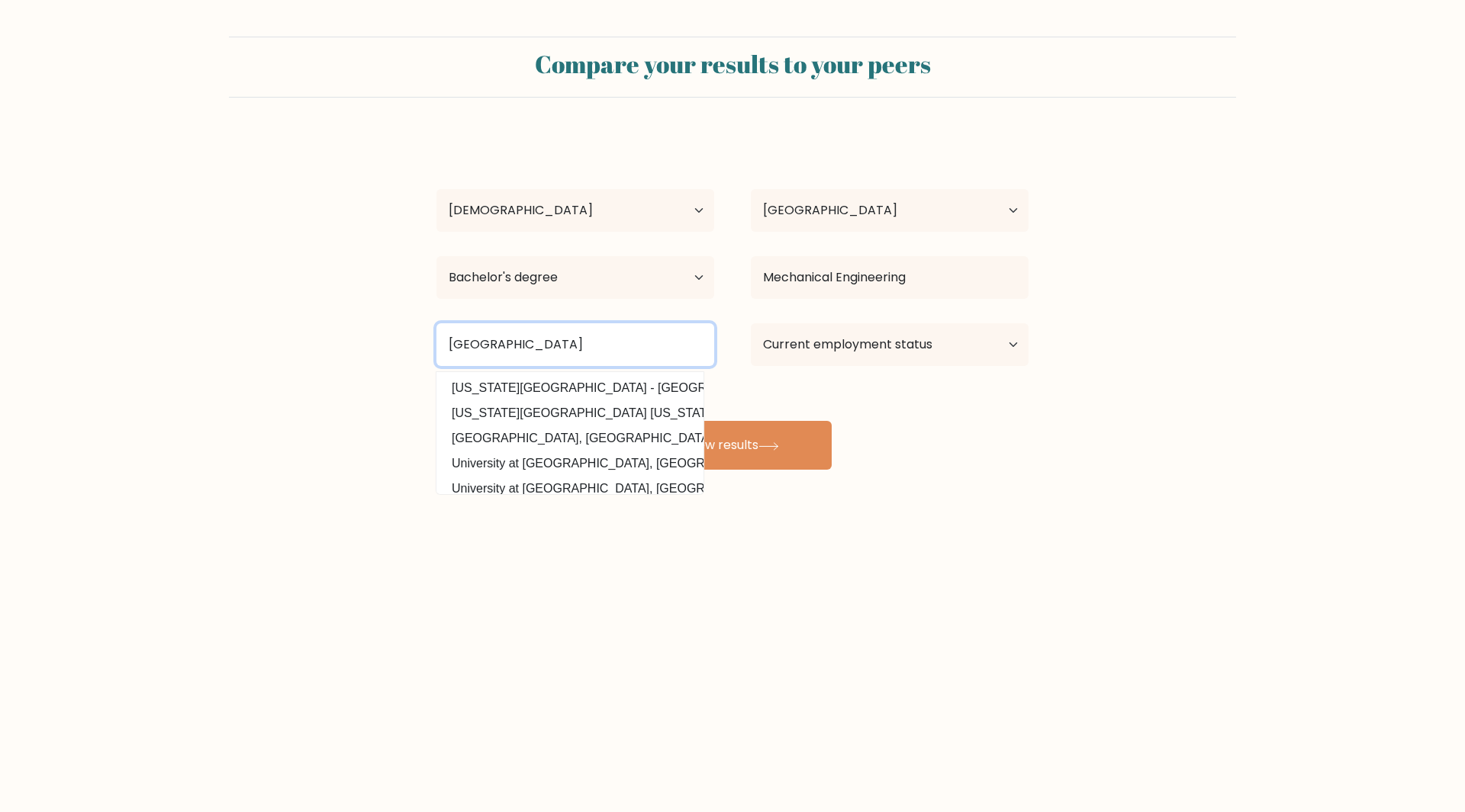
type input "Cukurova University"
